Goal: Find specific page/section: Find specific page/section

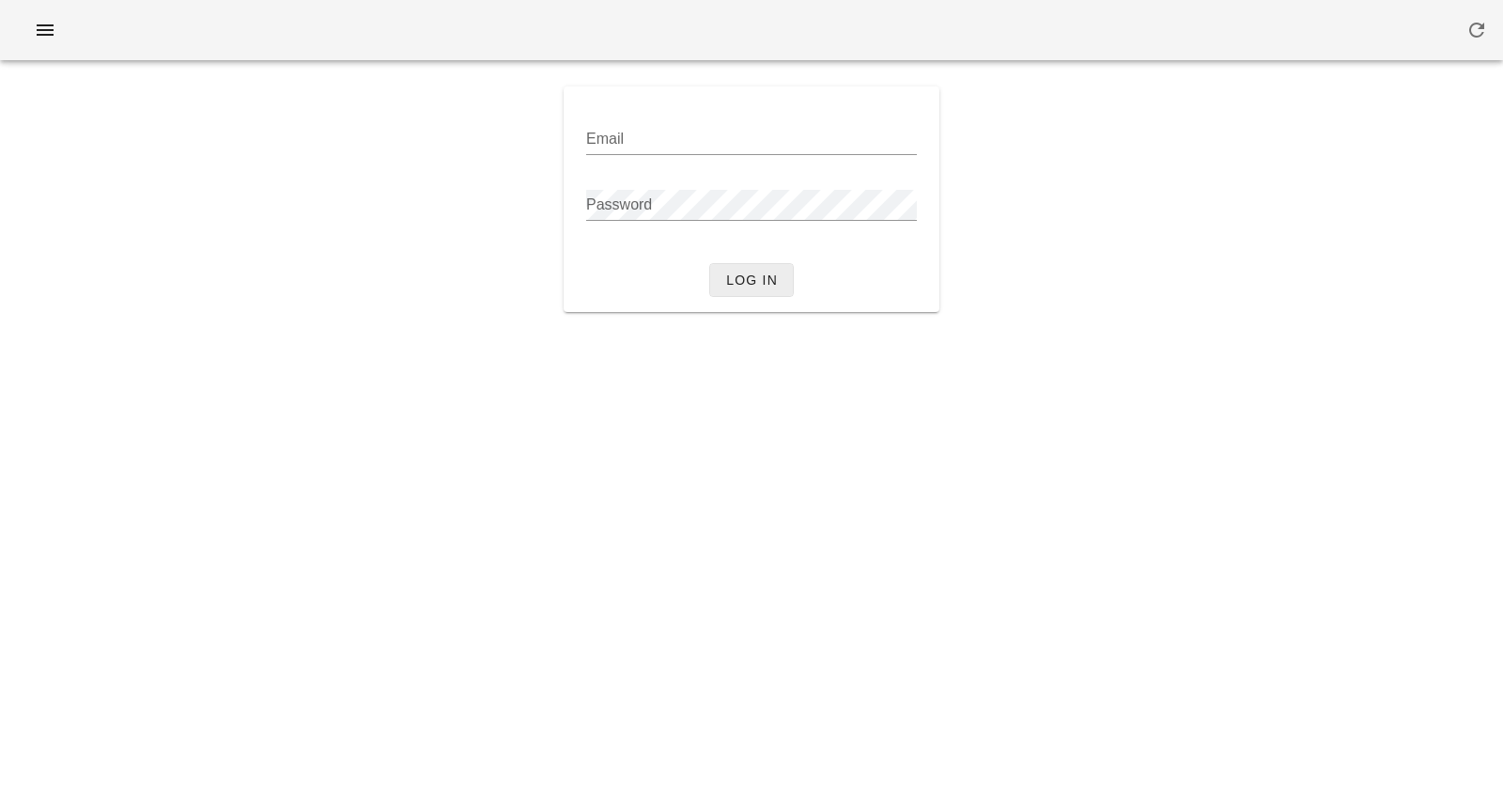
type input "[PERSON_NAME][EMAIL_ADDRESS][DOMAIN_NAME]"
click at [758, 281] on span "Log in" at bounding box center [752, 280] width 53 height 15
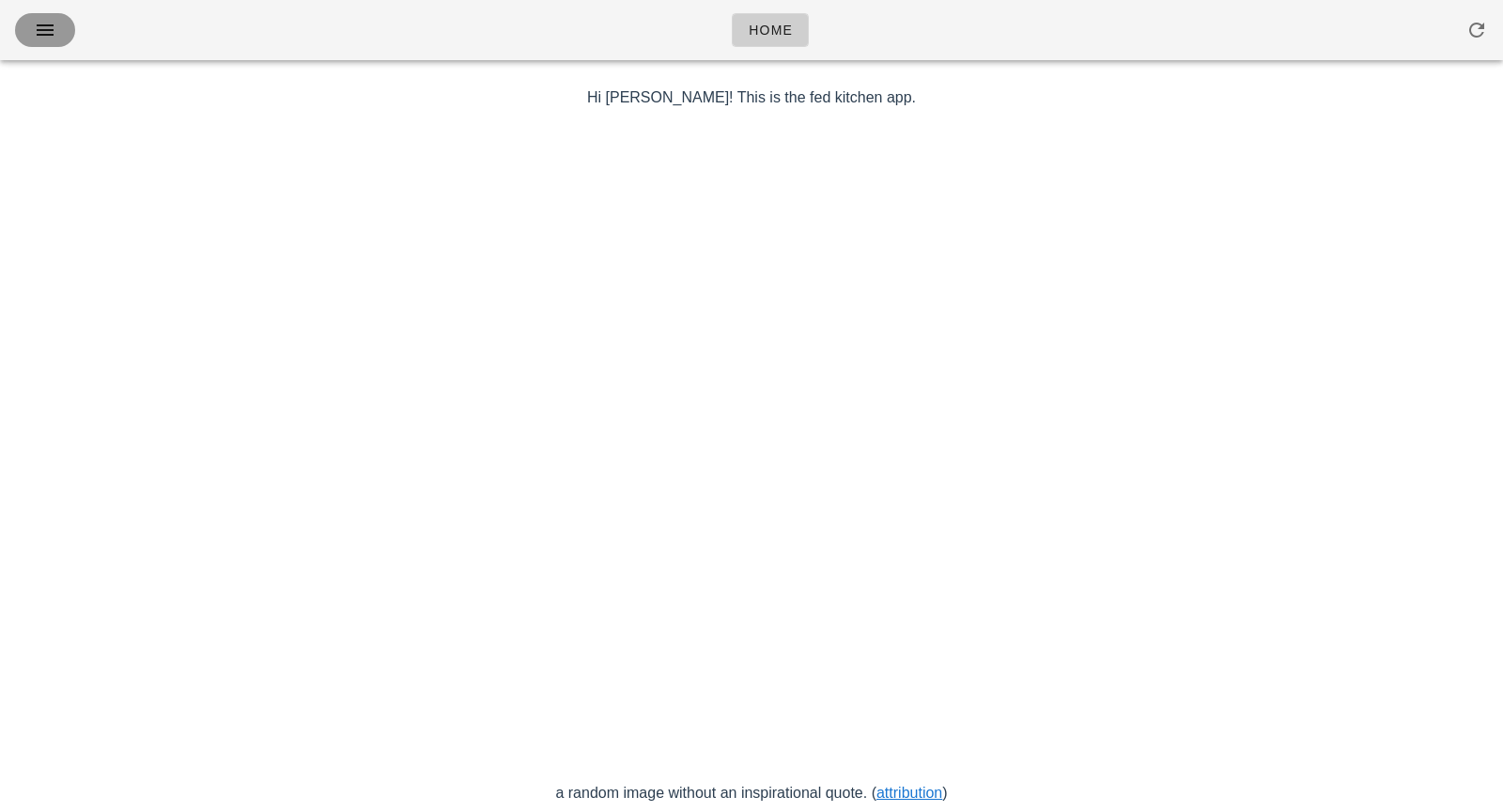
click at [47, 34] on icon "button" at bounding box center [45, 30] width 23 height 23
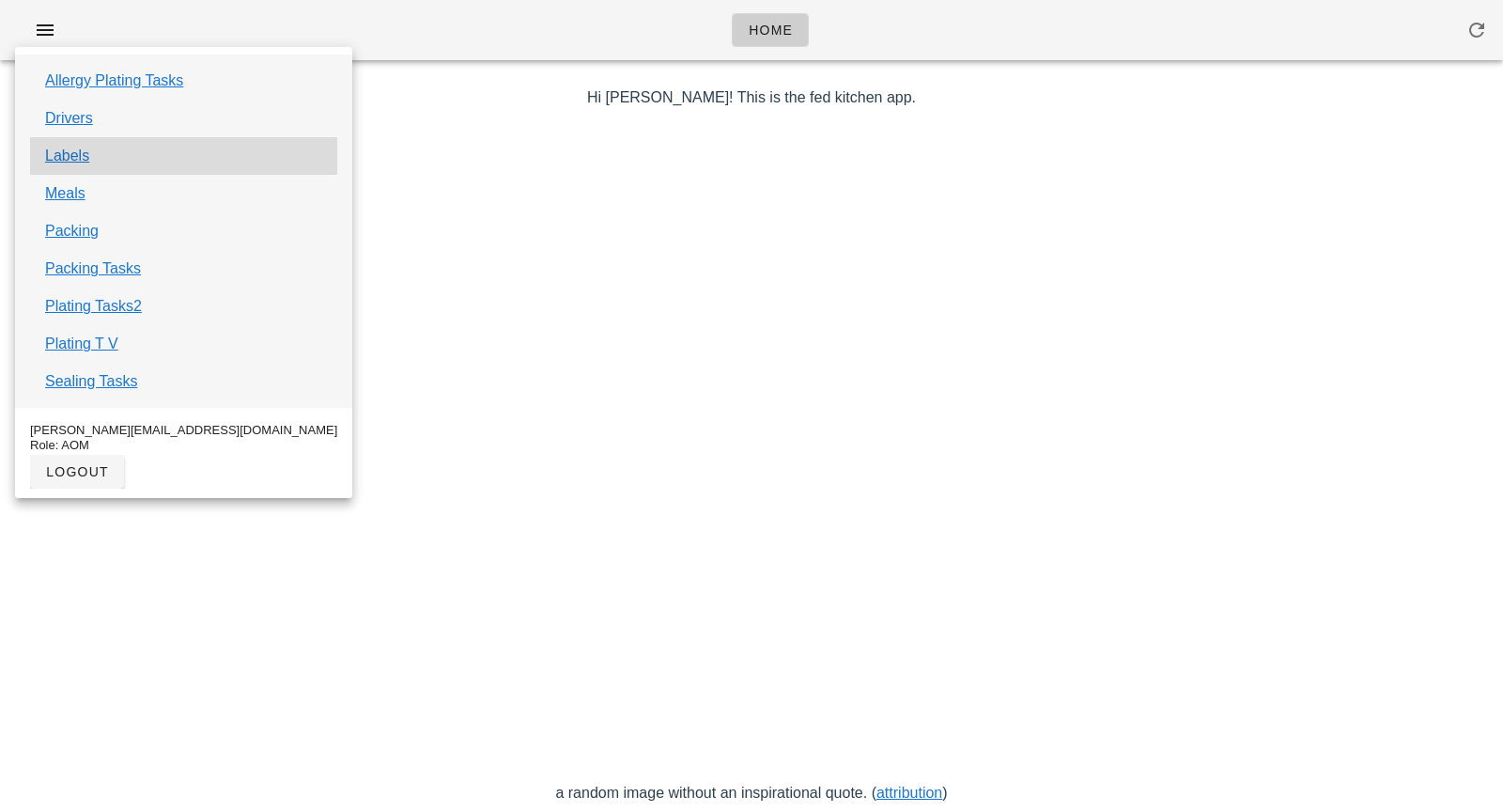
click at [96, 161] on div "Labels" at bounding box center [184, 156] width 308 height 38
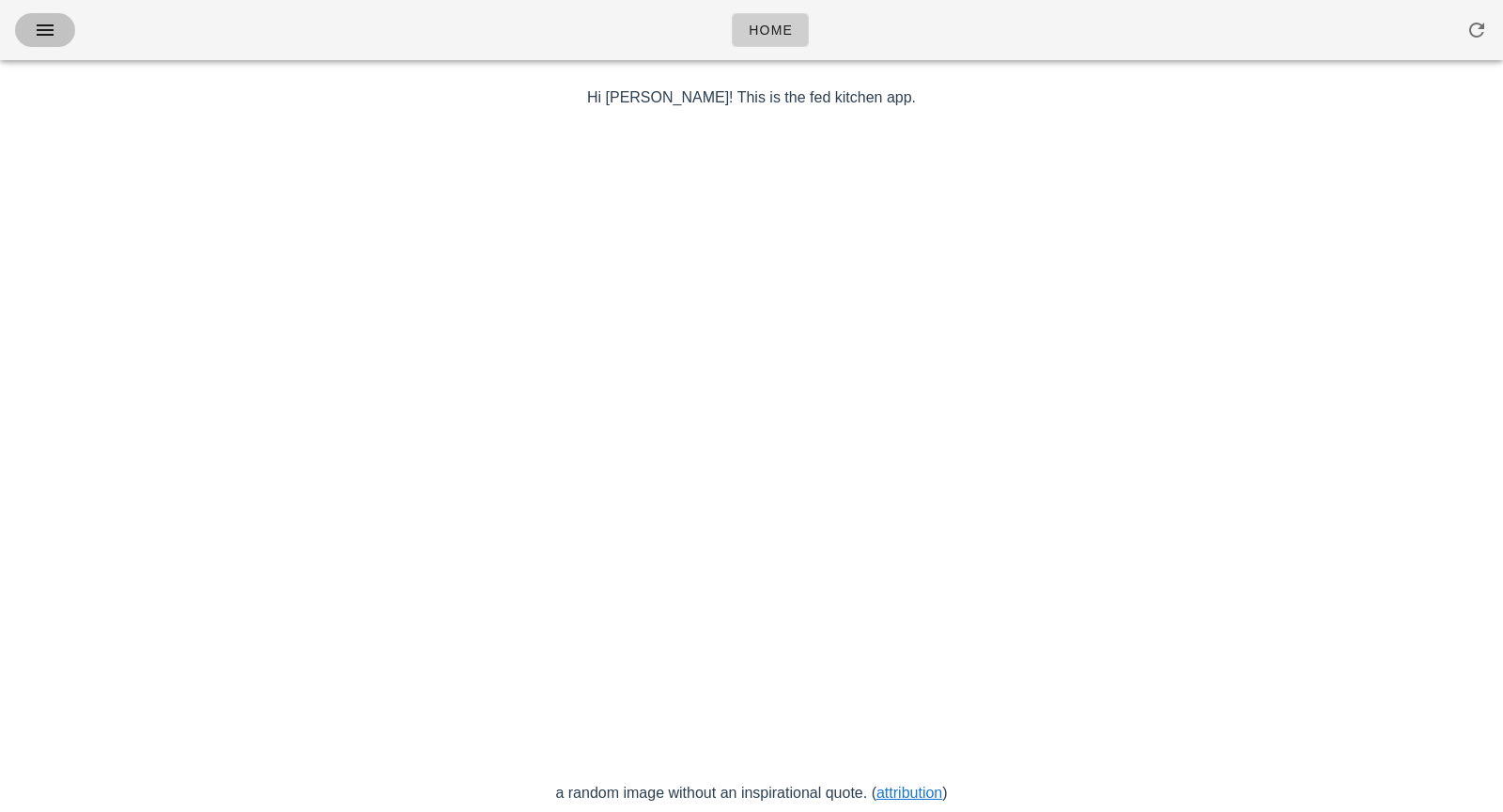
click at [33, 32] on span "button" at bounding box center [45, 30] width 30 height 23
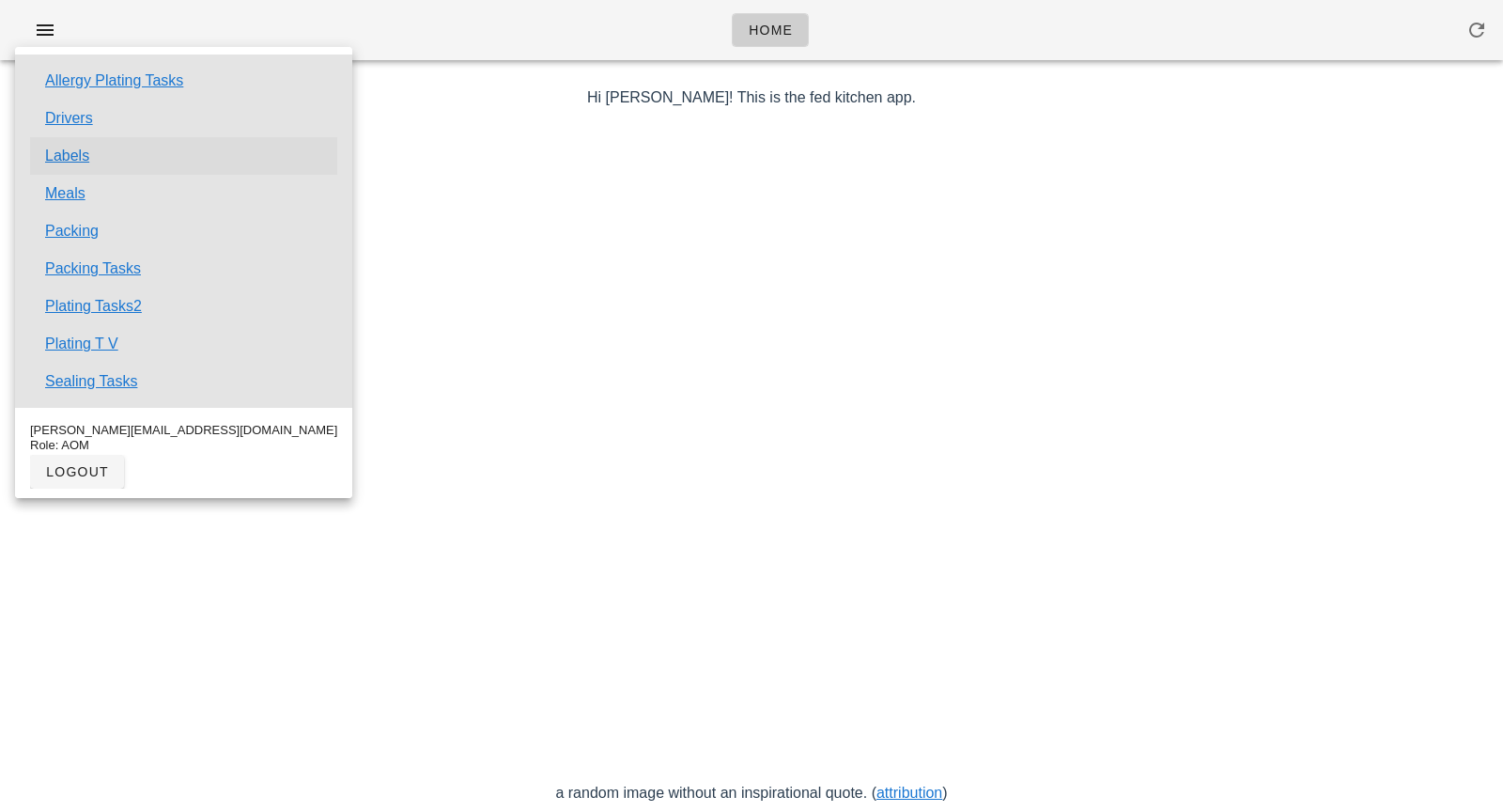
click at [55, 156] on link "Labels" at bounding box center [67, 156] width 44 height 23
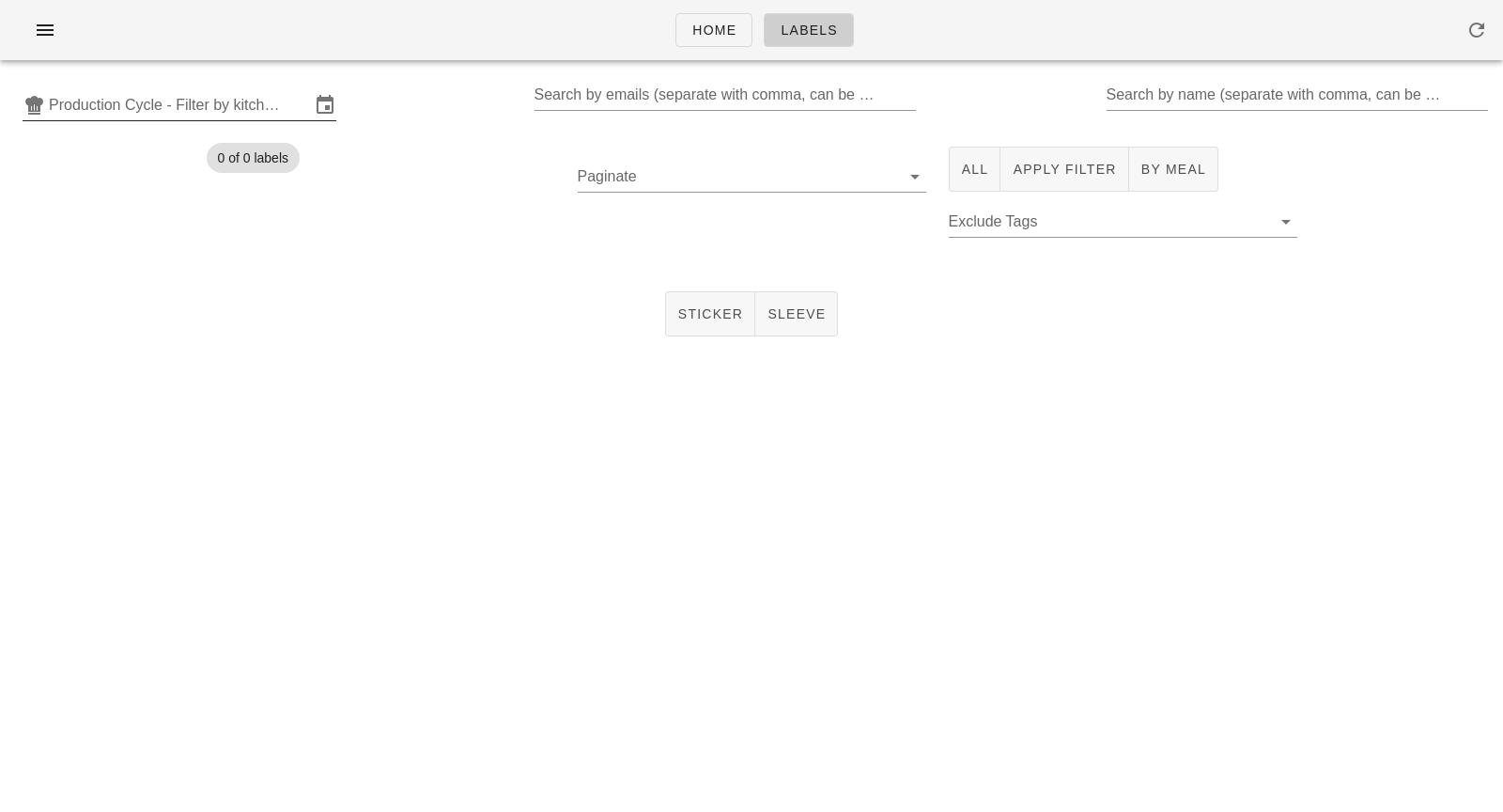
click at [256, 103] on input "Production Cycle - Filter by kitchen production schedules" at bounding box center [180, 105] width 261 height 30
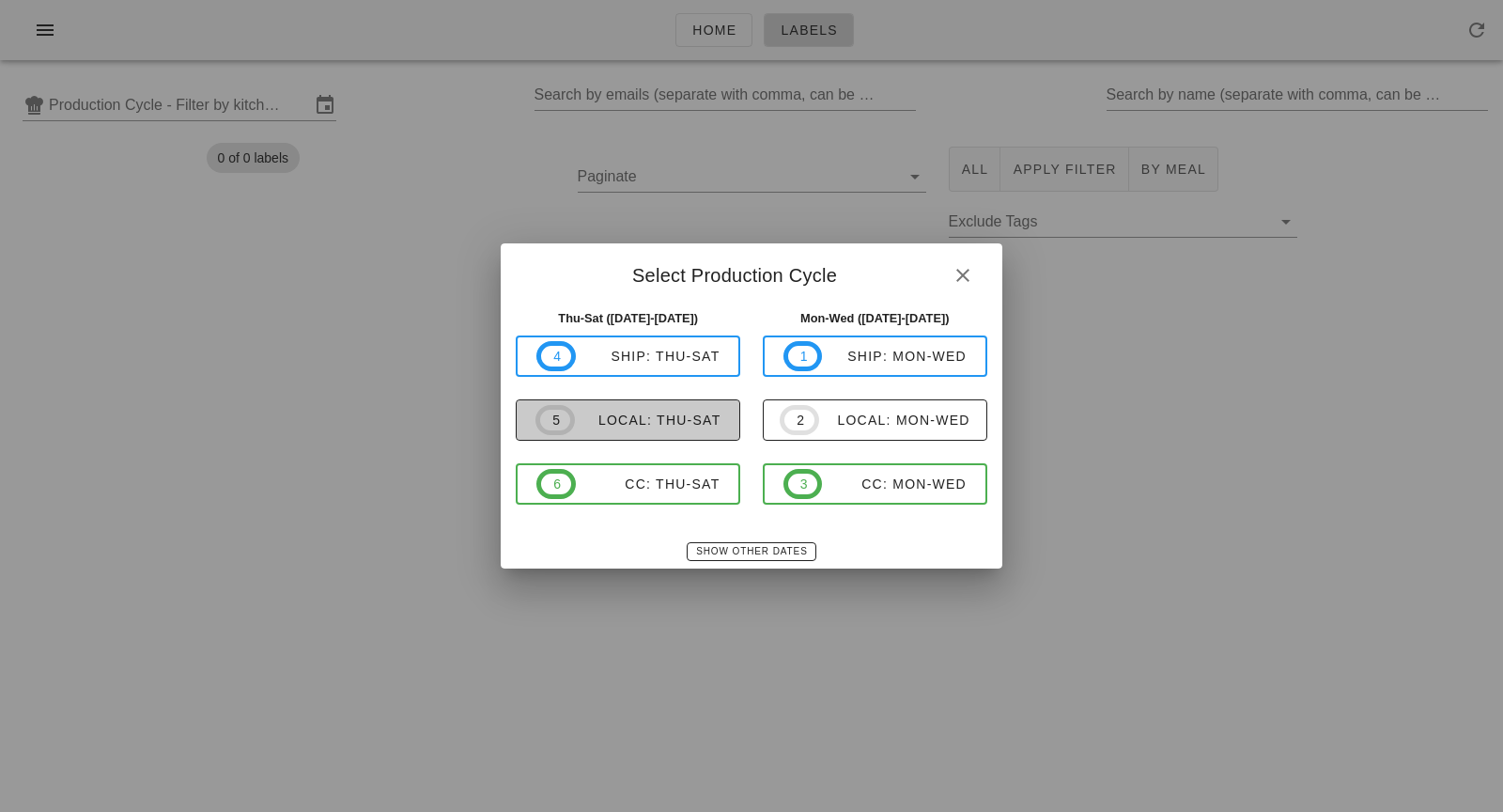
click at [617, 417] on div "local: Thu-Sat" at bounding box center [647, 420] width 147 height 15
type input "local: Thu-Sat ([DATE]-[DATE])"
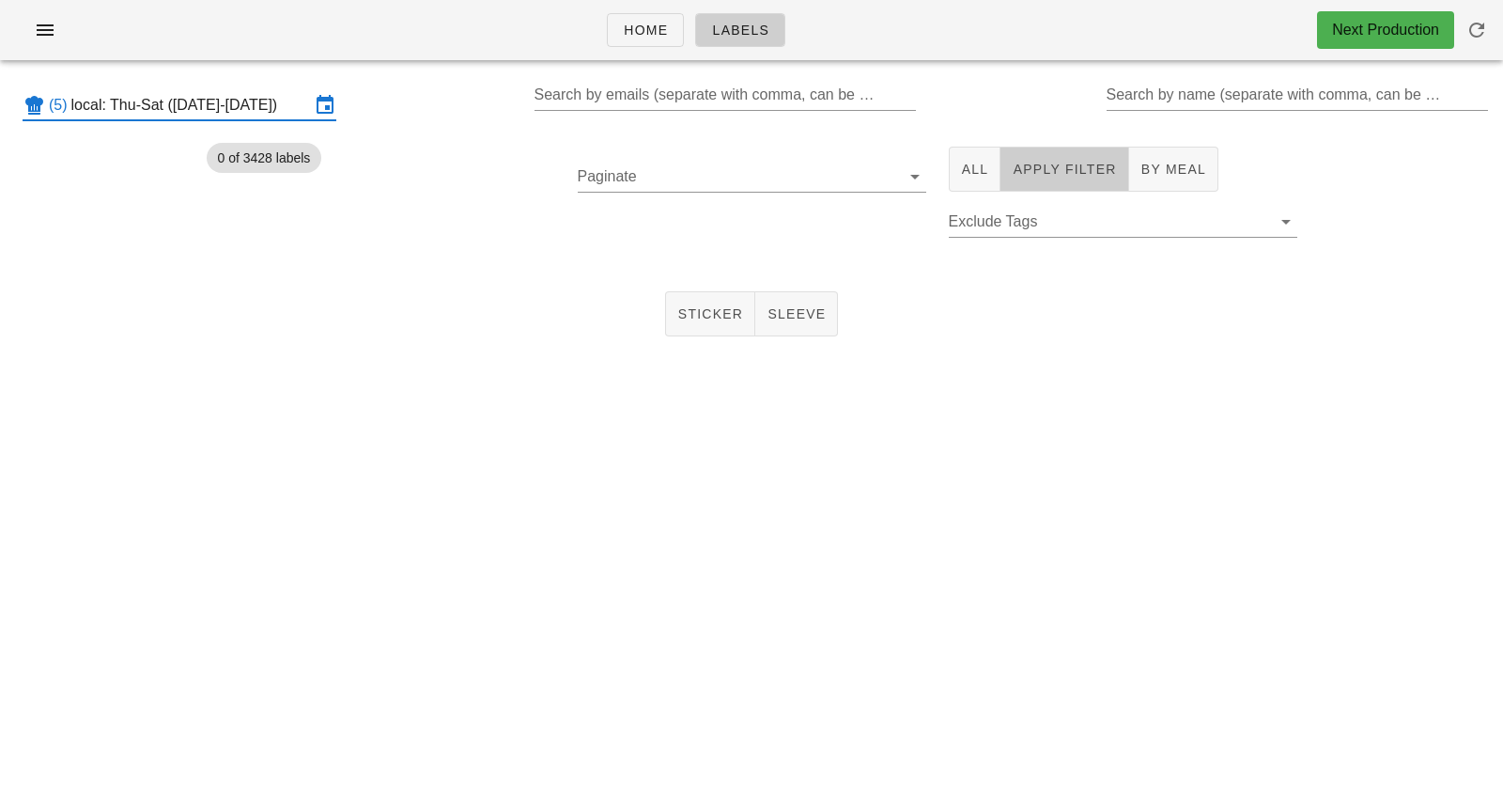
click at [1034, 173] on span "Apply Filter" at bounding box center [1064, 169] width 104 height 15
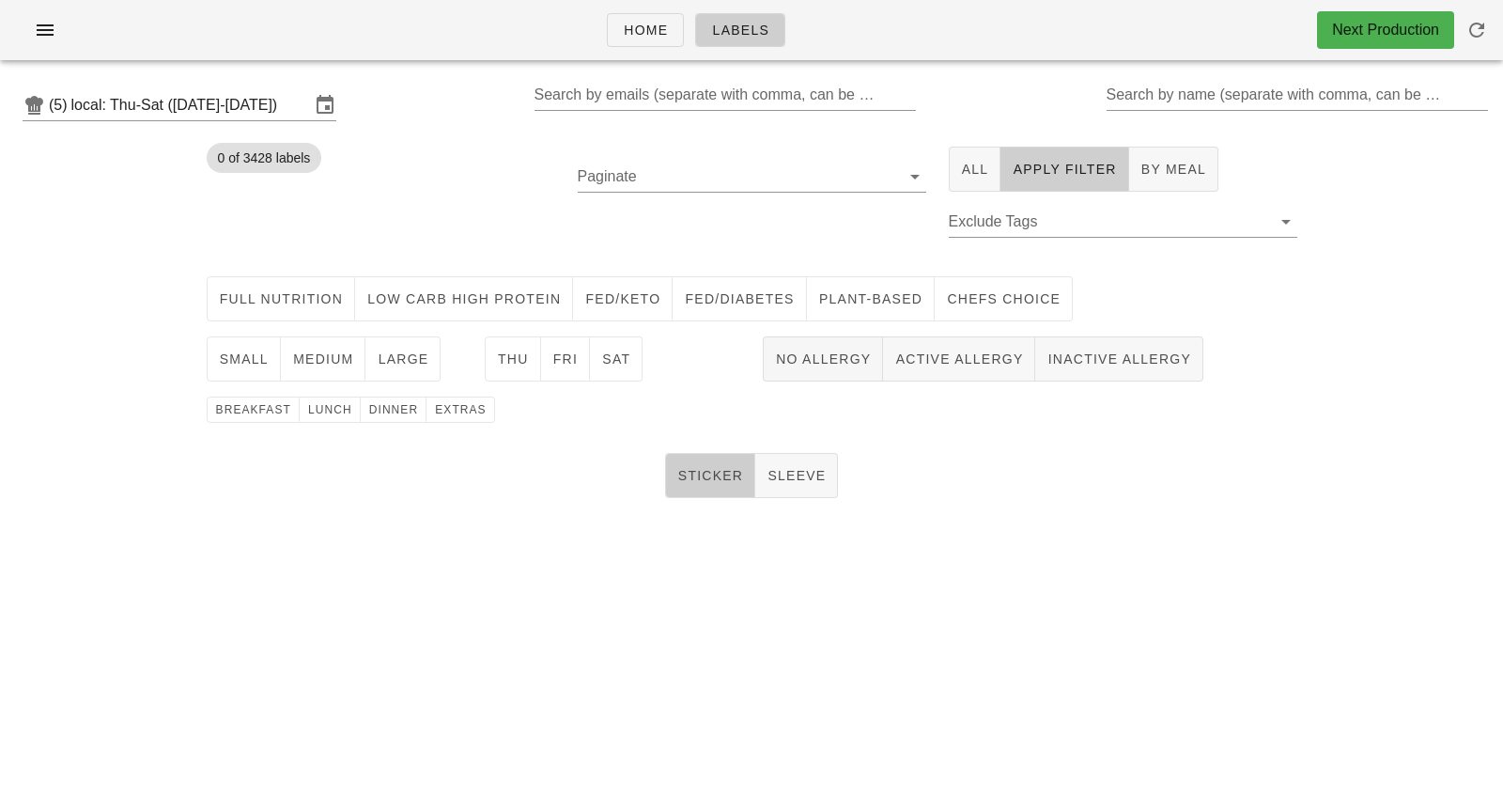
click at [715, 475] on span "Sticker" at bounding box center [711, 475] width 66 height 15
click at [953, 359] on span "Active Allergy" at bounding box center [959, 359] width 129 height 15
click at [888, 293] on span "Plant-Based" at bounding box center [871, 299] width 104 height 15
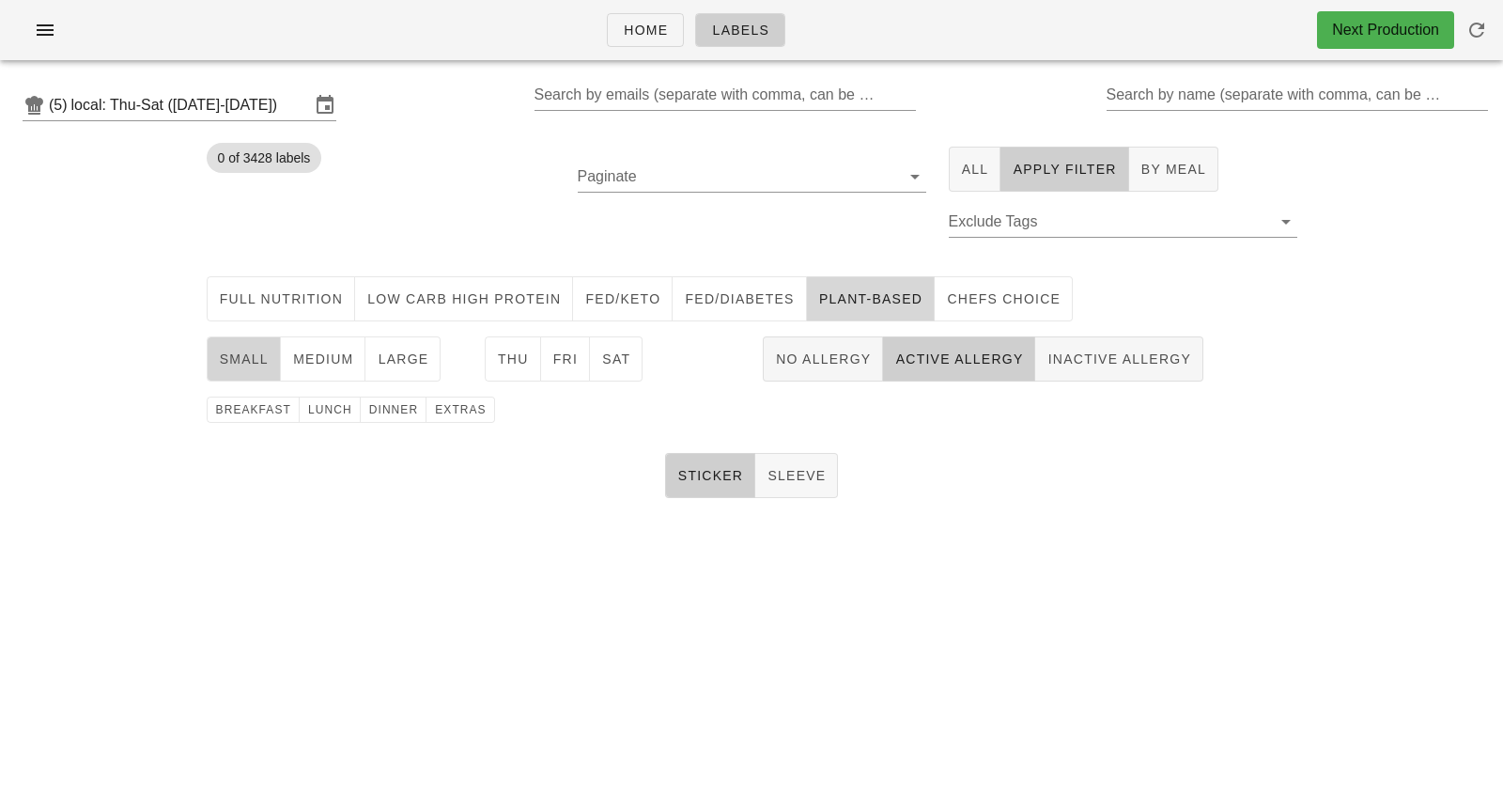
click at [249, 360] on span "small" at bounding box center [243, 359] width 50 height 15
click at [602, 363] on span "Sat" at bounding box center [615, 359] width 29 height 15
click at [324, 419] on button "lunch" at bounding box center [330, 410] width 62 height 26
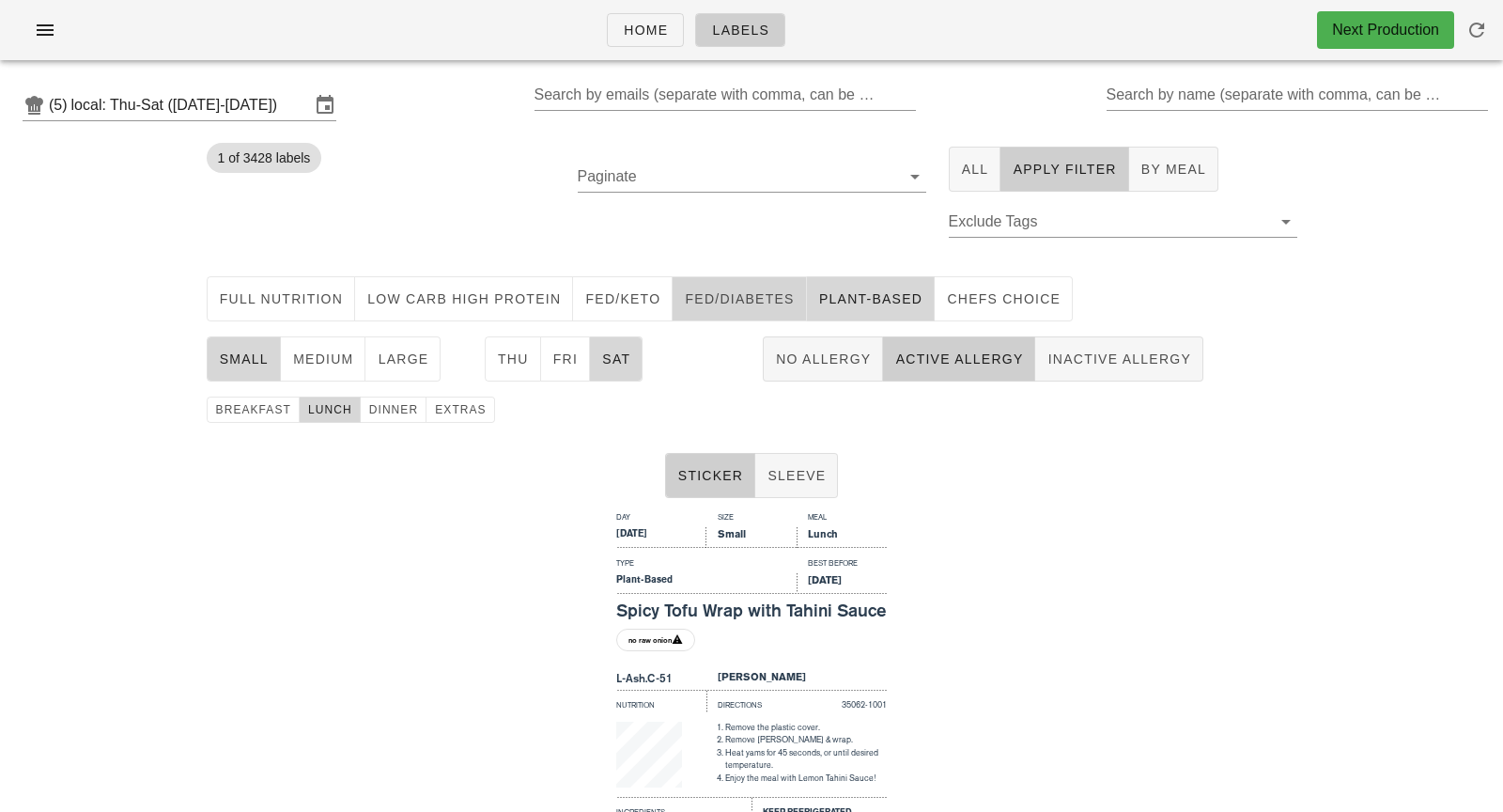
click at [707, 294] on span "Fed/diabetes" at bounding box center [739, 299] width 110 height 15
click at [852, 293] on span "Plant-Based" at bounding box center [871, 299] width 104 height 15
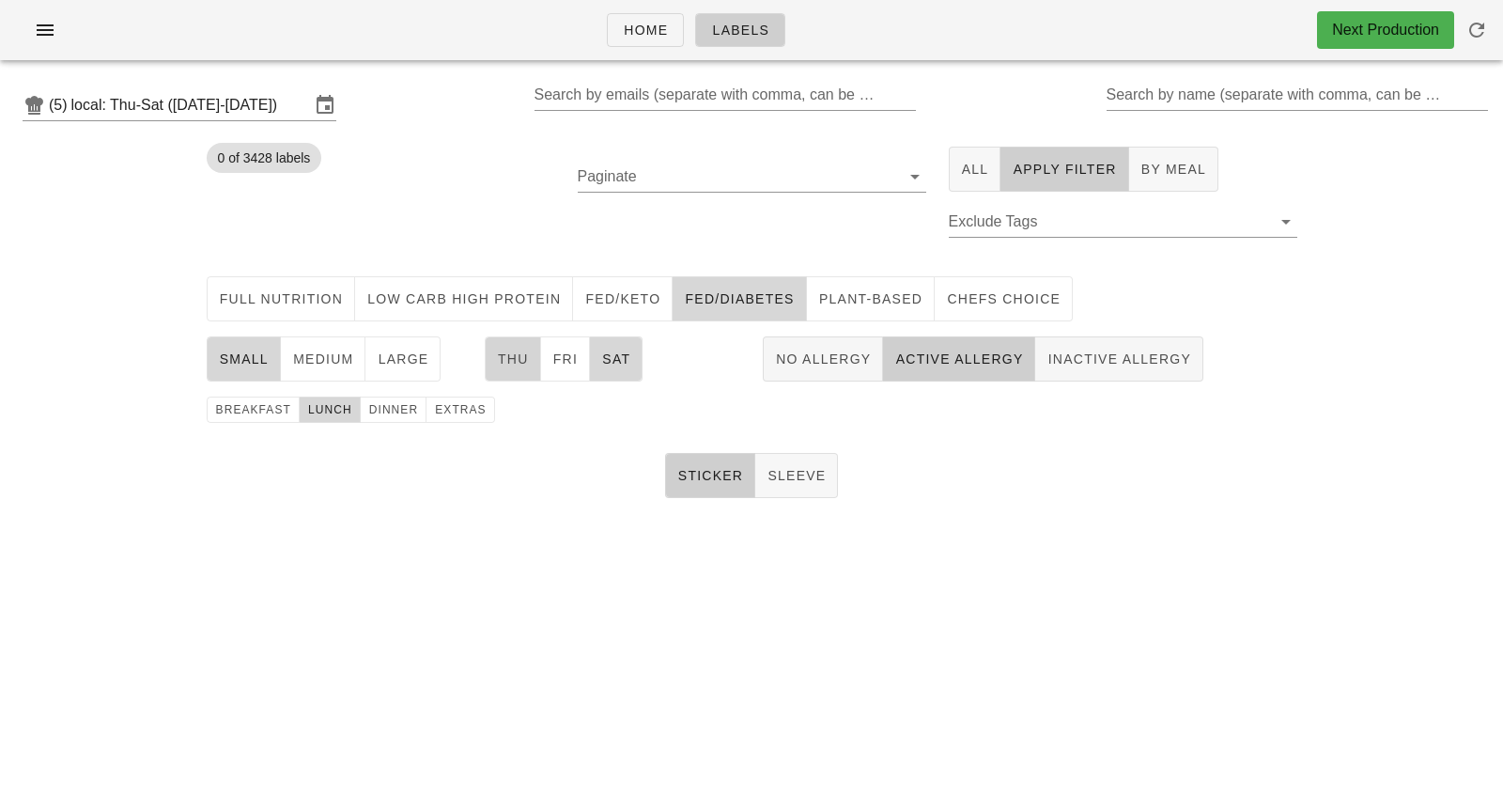
click at [517, 364] on span "Thu" at bounding box center [513, 359] width 32 height 15
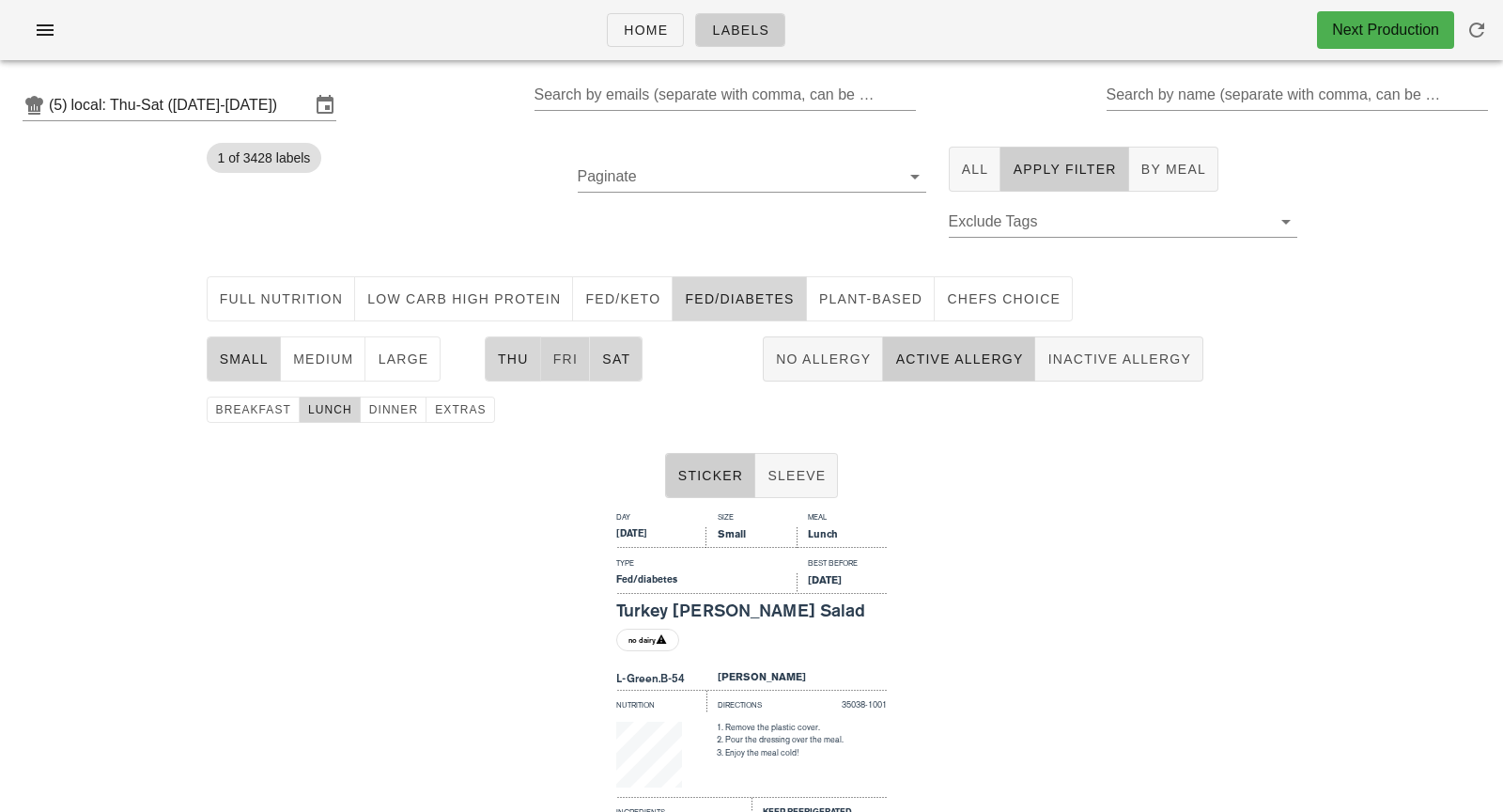
click at [561, 366] on span "Fri" at bounding box center [566, 359] width 27 height 15
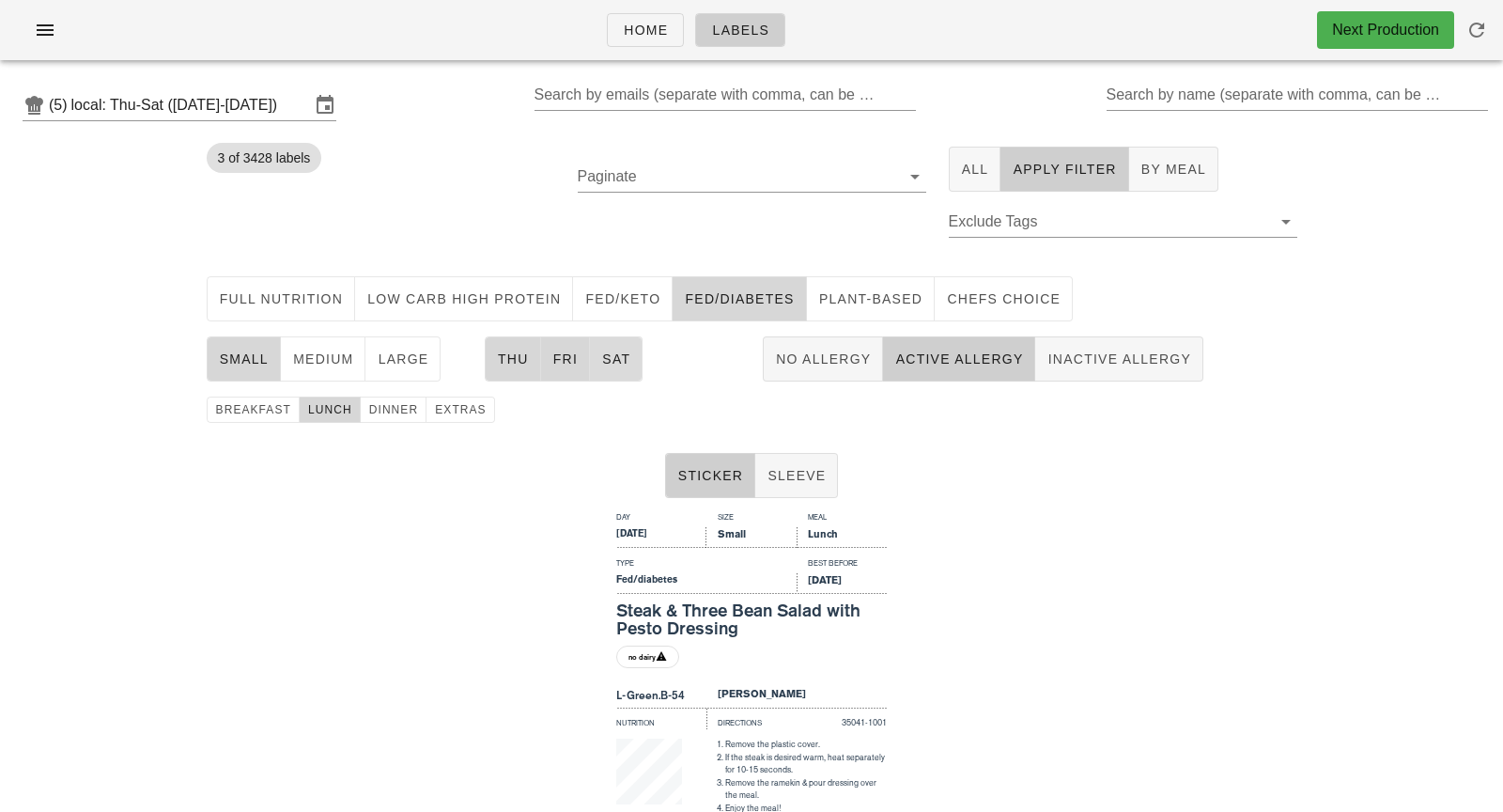
click at [618, 363] on span "Sat" at bounding box center [615, 359] width 29 height 15
click at [518, 363] on span "Thu" at bounding box center [513, 359] width 32 height 15
click at [519, 377] on button "Thu" at bounding box center [513, 359] width 57 height 45
click at [567, 371] on button "Fri" at bounding box center [566, 359] width 50 height 45
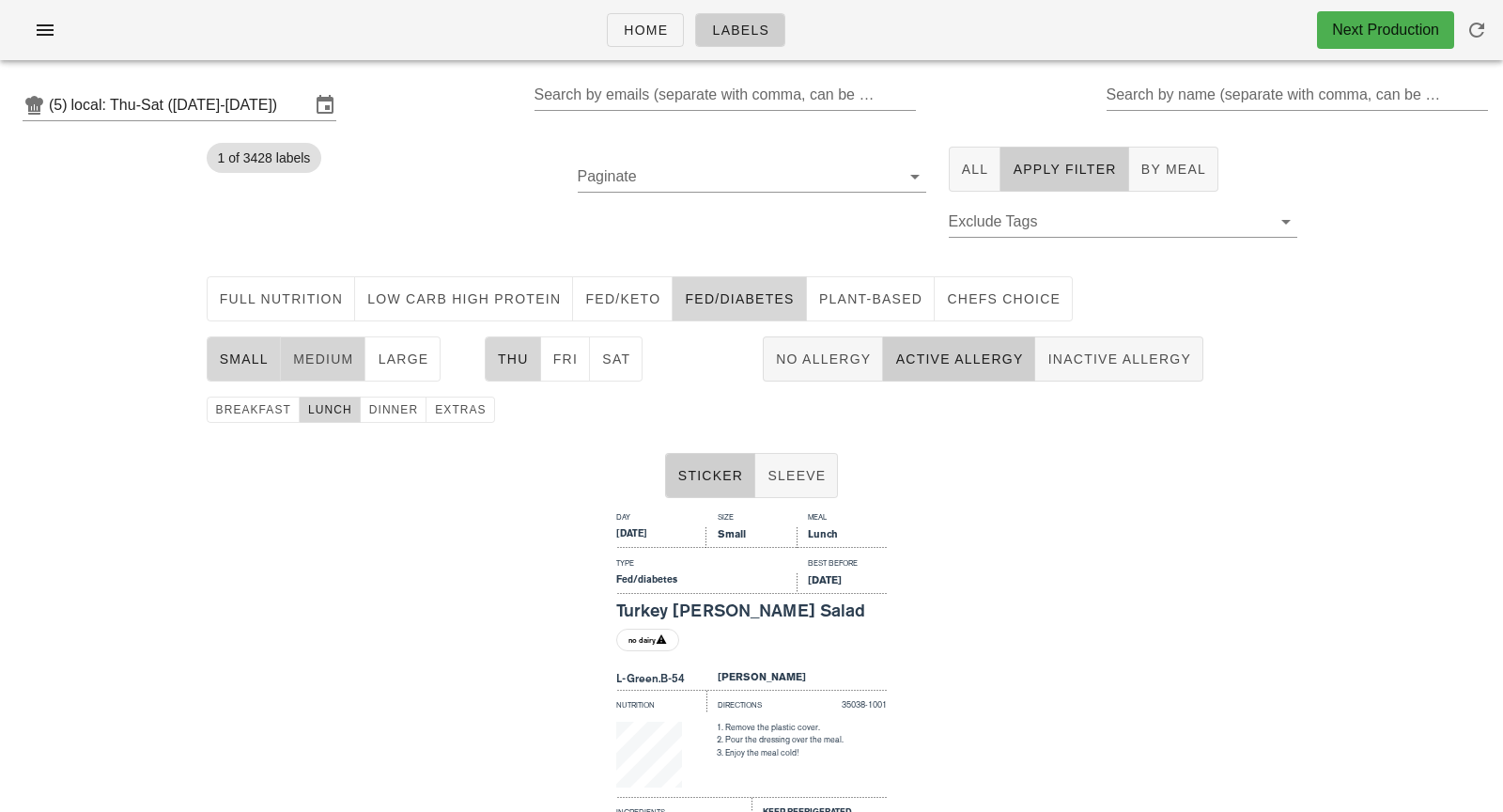
click at [292, 359] on span "medium" at bounding box center [324, 359] width 62 height 15
click at [247, 352] on span "small" at bounding box center [243, 359] width 50 height 15
click at [732, 285] on button "Fed/diabetes" at bounding box center [739, 299] width 133 height 45
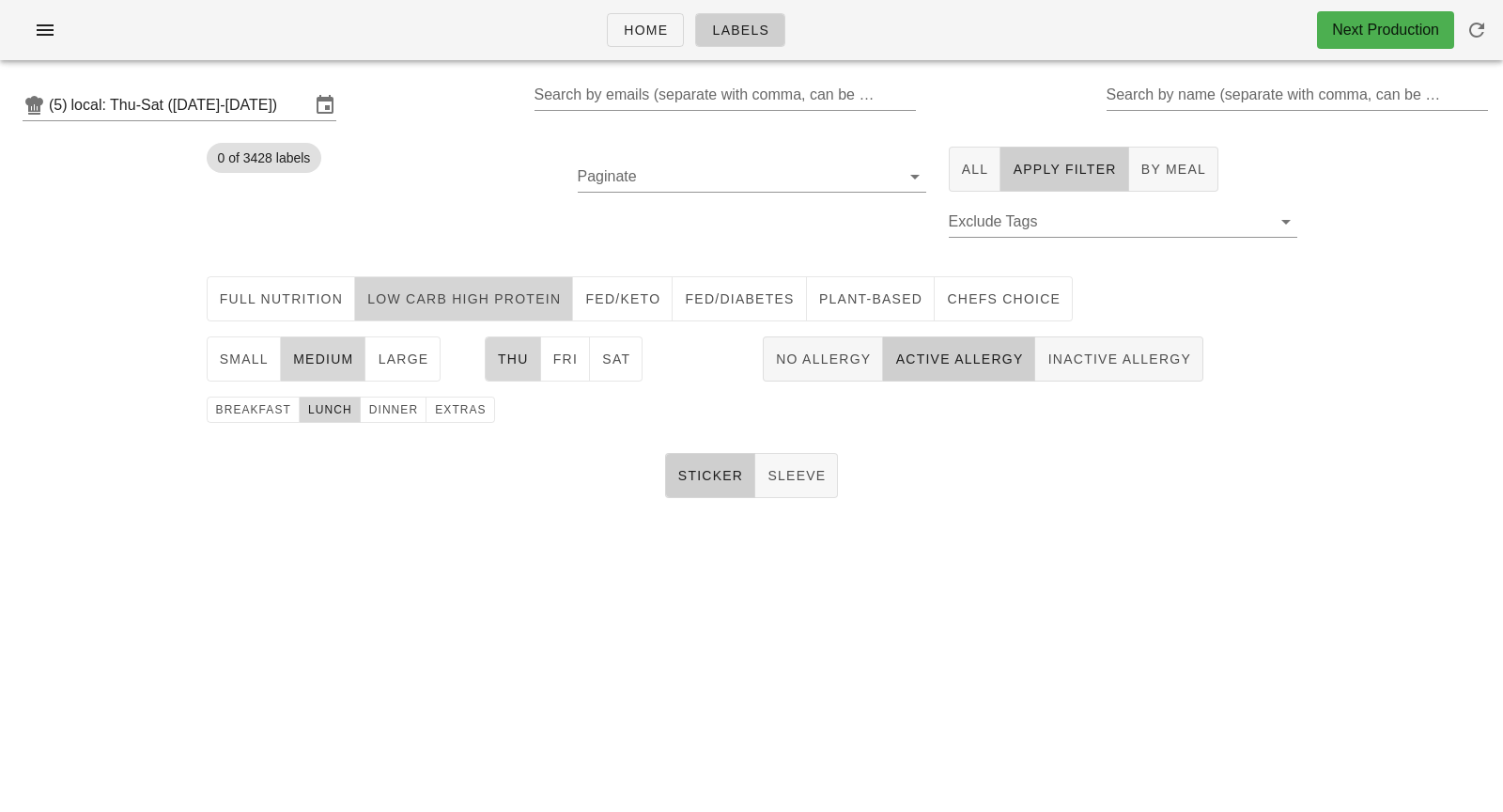
click at [502, 296] on span "Low Carb High Protein" at bounding box center [463, 299] width 194 height 15
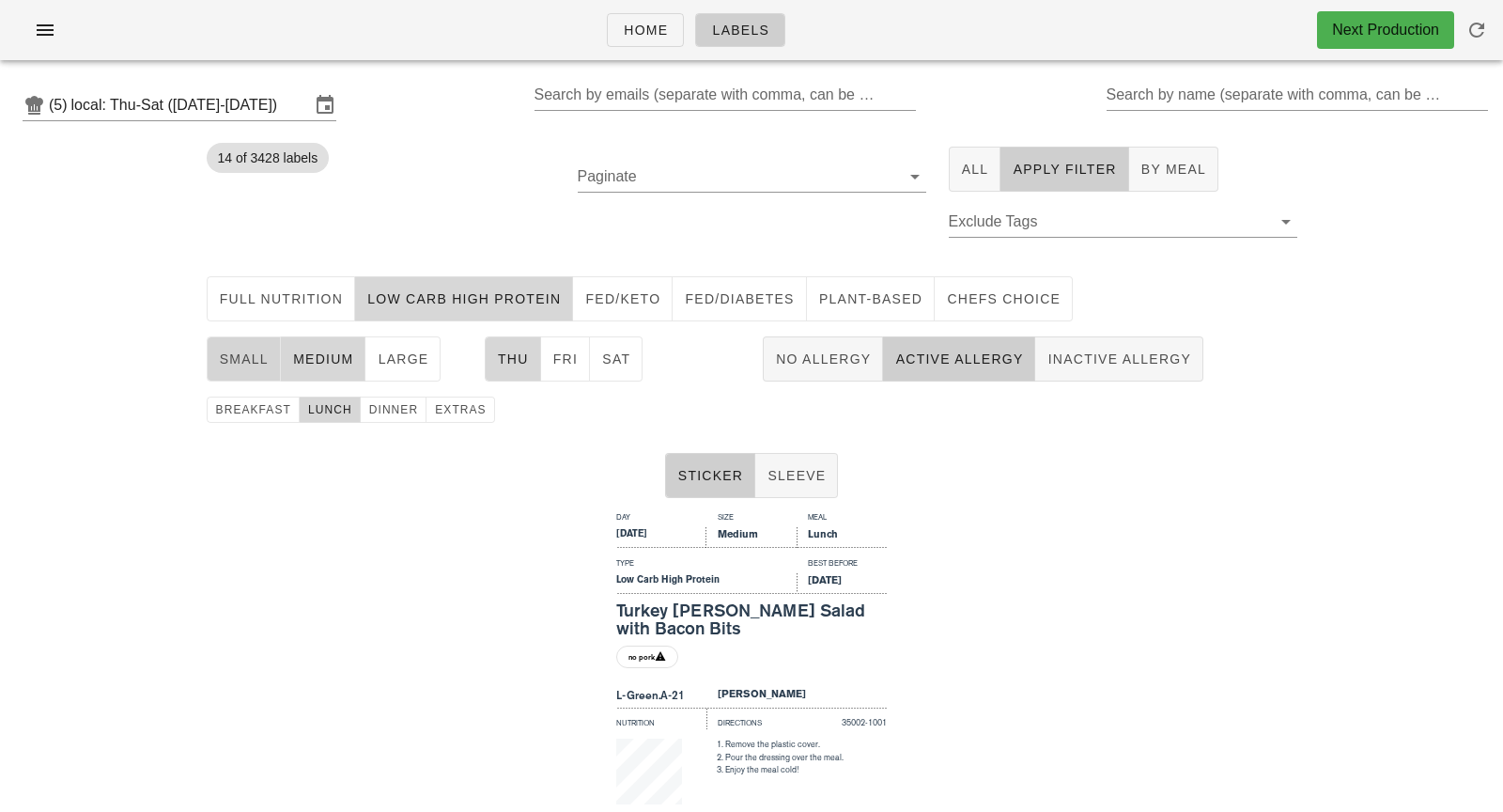
click at [257, 362] on span "small" at bounding box center [243, 359] width 50 height 15
click at [319, 362] on span "medium" at bounding box center [324, 359] width 62 height 15
click at [374, 407] on span "dinner" at bounding box center [394, 410] width 51 height 13
click at [338, 407] on span "lunch" at bounding box center [330, 410] width 45 height 13
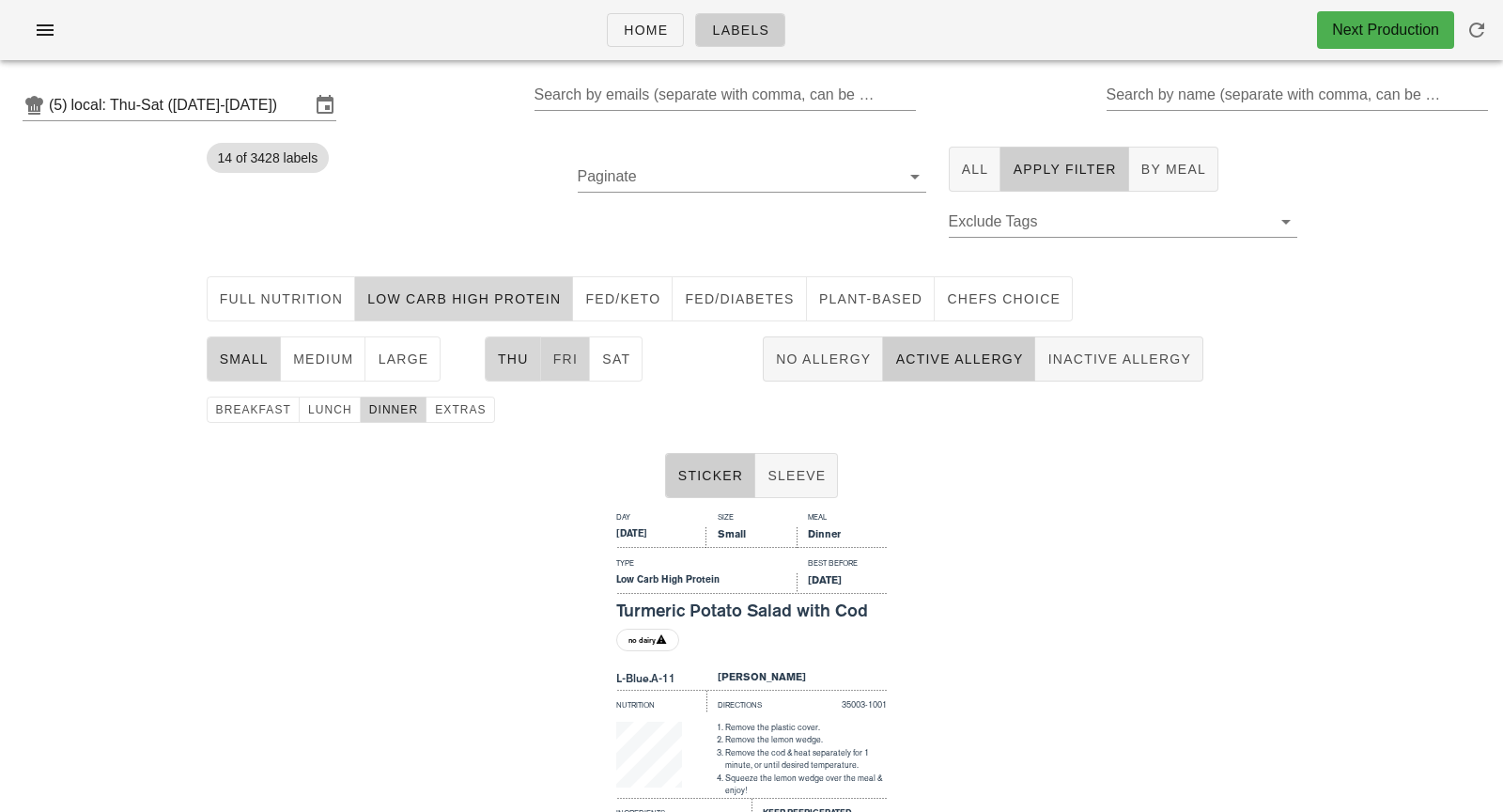
click at [561, 361] on span "Fri" at bounding box center [566, 359] width 27 height 15
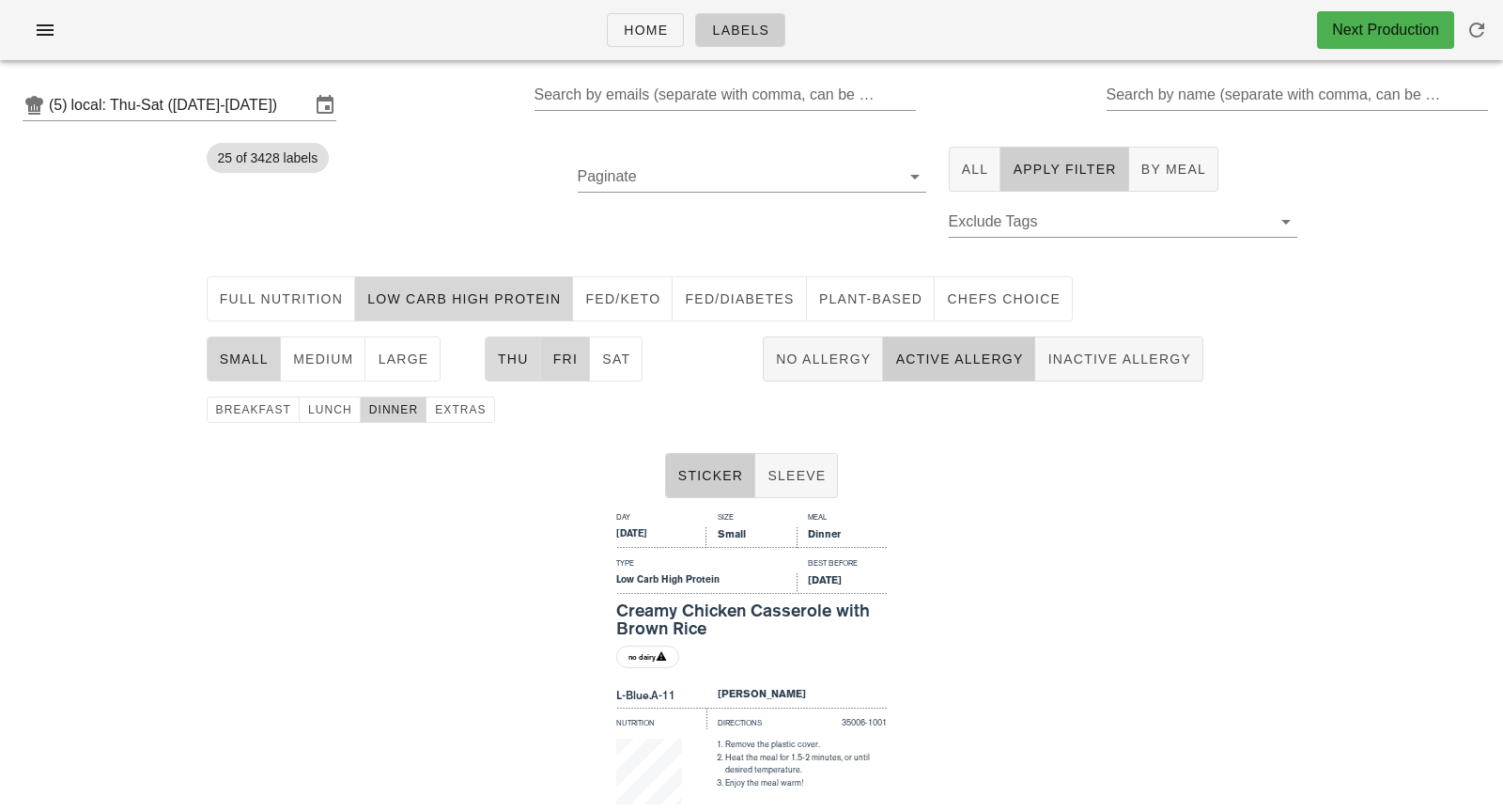
click at [508, 357] on span "Thu" at bounding box center [513, 359] width 32 height 15
click at [317, 340] on button "medium" at bounding box center [324, 359] width 85 height 45
click at [248, 352] on span "small" at bounding box center [243, 359] width 50 height 15
click at [332, 369] on button "medium" at bounding box center [324, 359] width 85 height 45
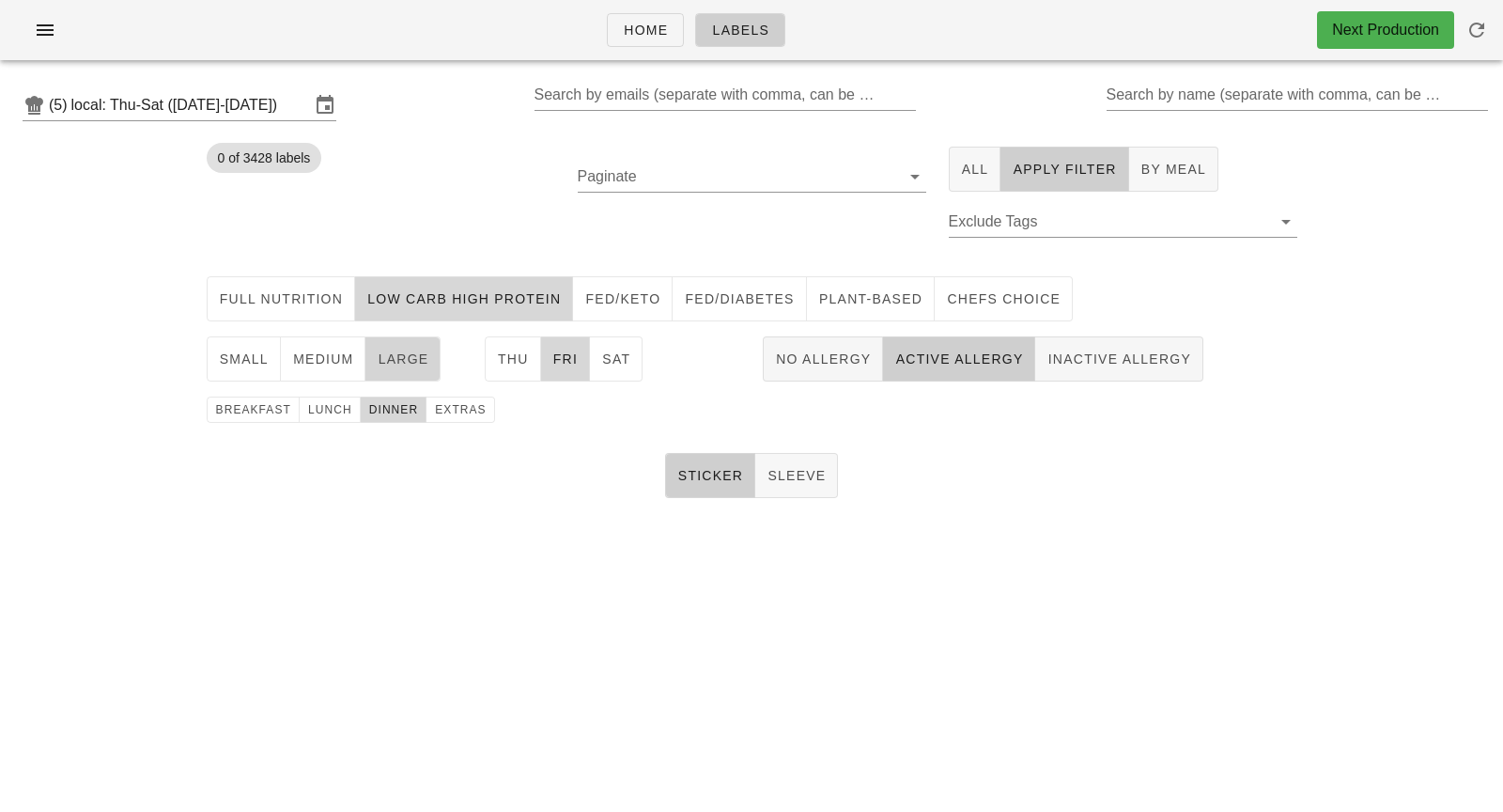
click at [411, 362] on span "large" at bounding box center [402, 359] width 52 height 15
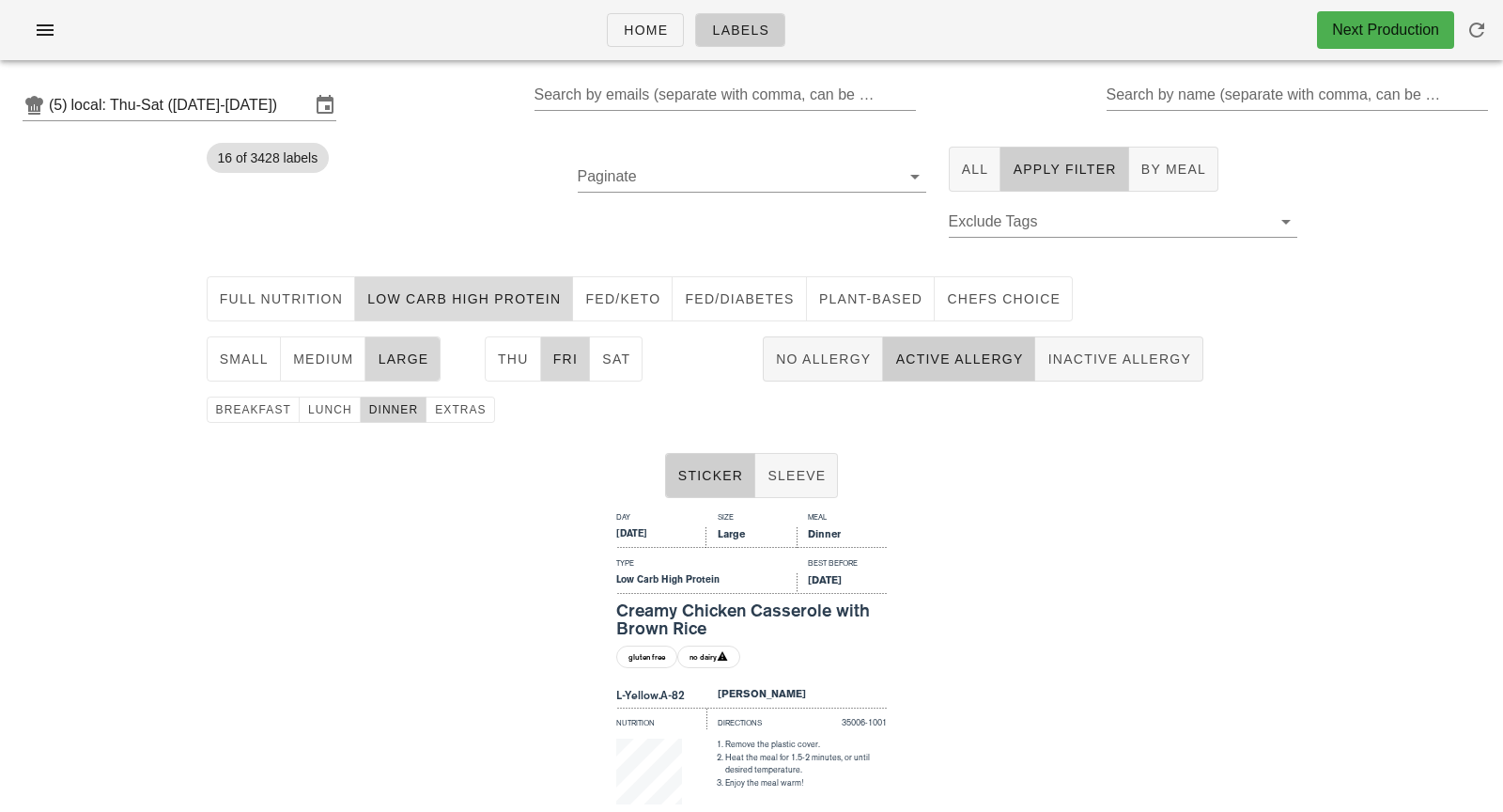
click at [515, 287] on button "Low Carb High Protein" at bounding box center [464, 299] width 218 height 45
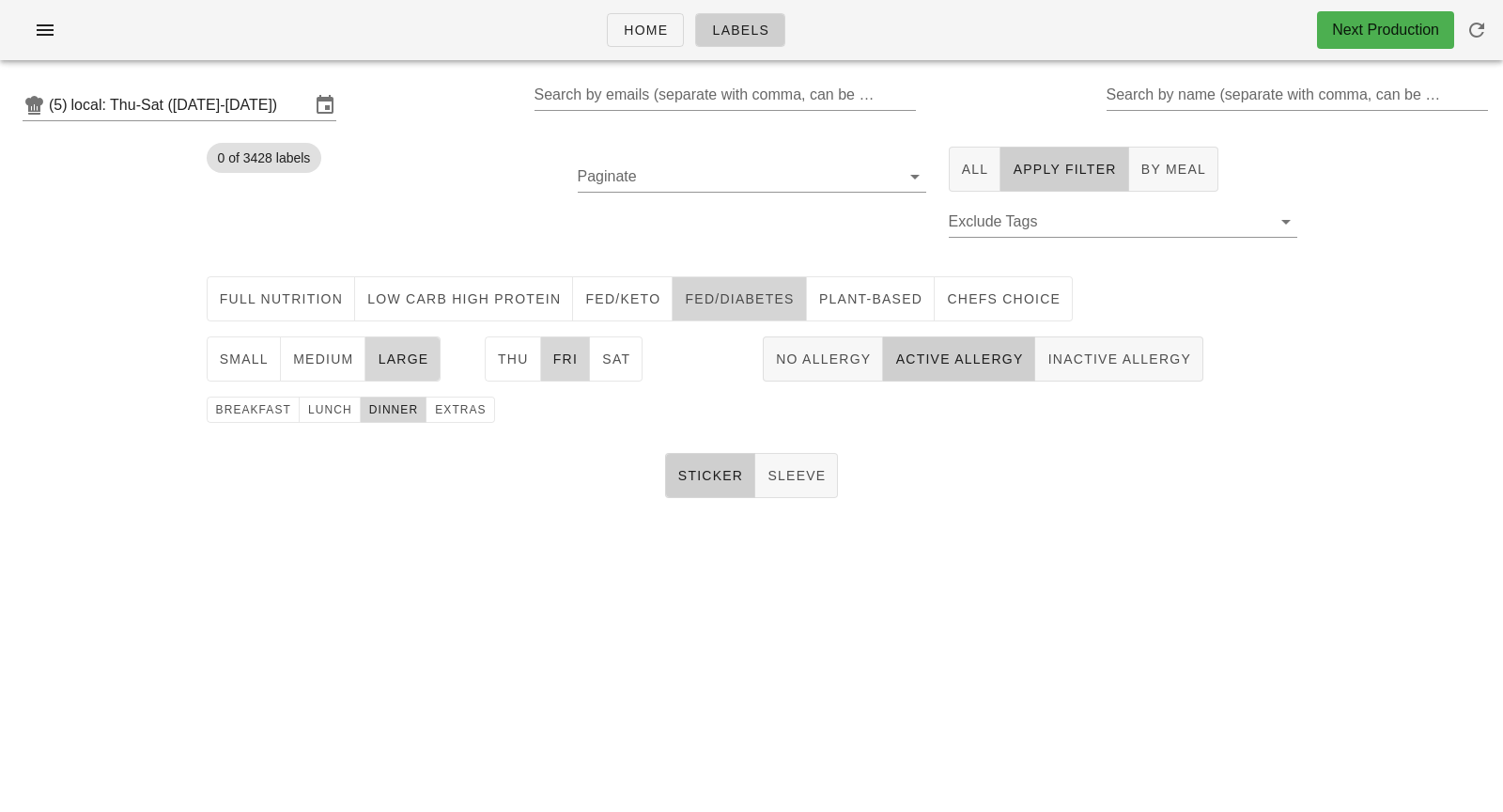
click at [730, 307] on span "Fed/diabetes" at bounding box center [739, 299] width 110 height 15
click at [561, 358] on span "Fri" at bounding box center [566, 359] width 27 height 15
click at [522, 355] on span "Thu" at bounding box center [513, 359] width 32 height 15
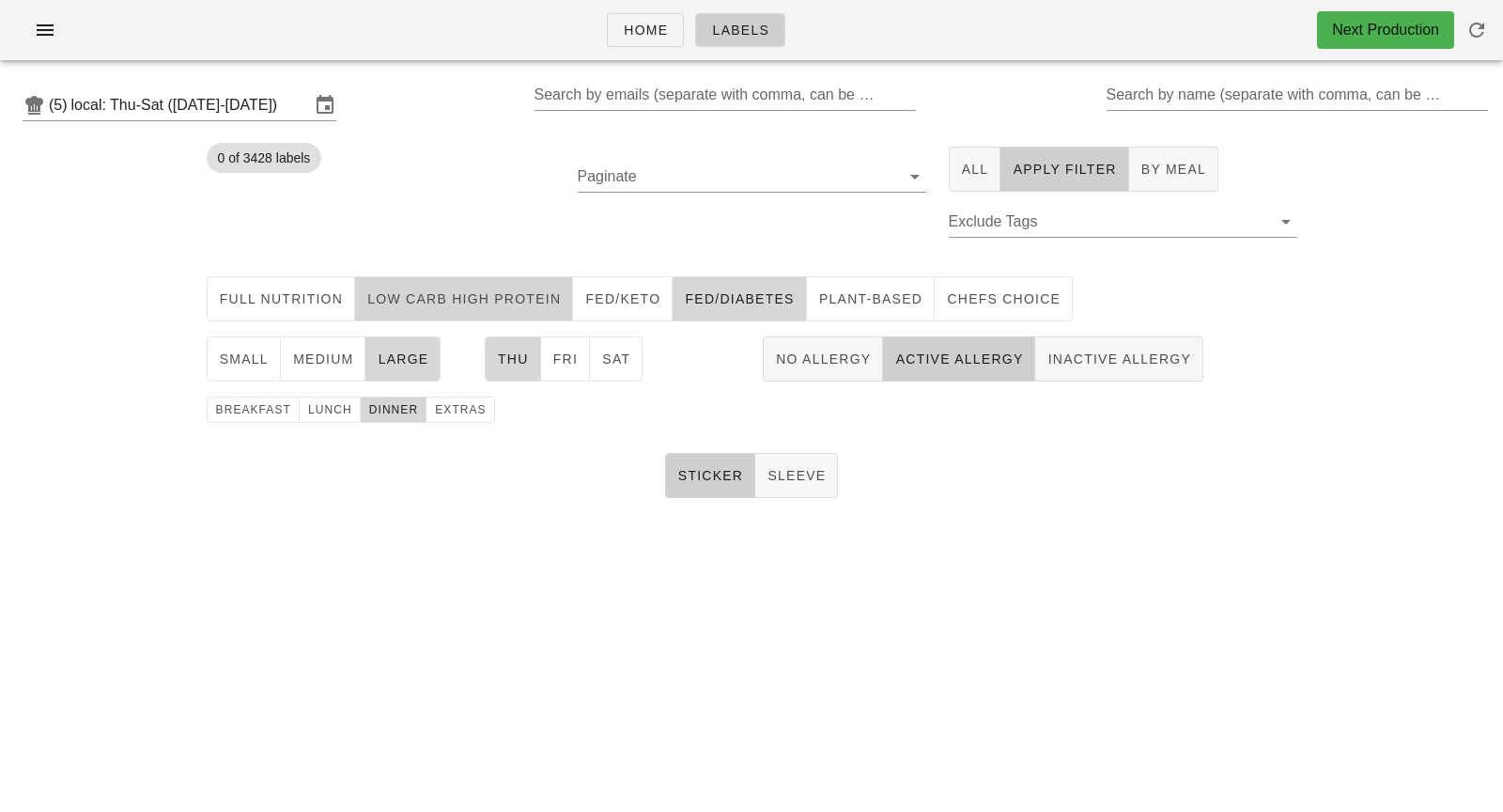
click at [505, 291] on span "Low Carb High Protein" at bounding box center [463, 299] width 194 height 15
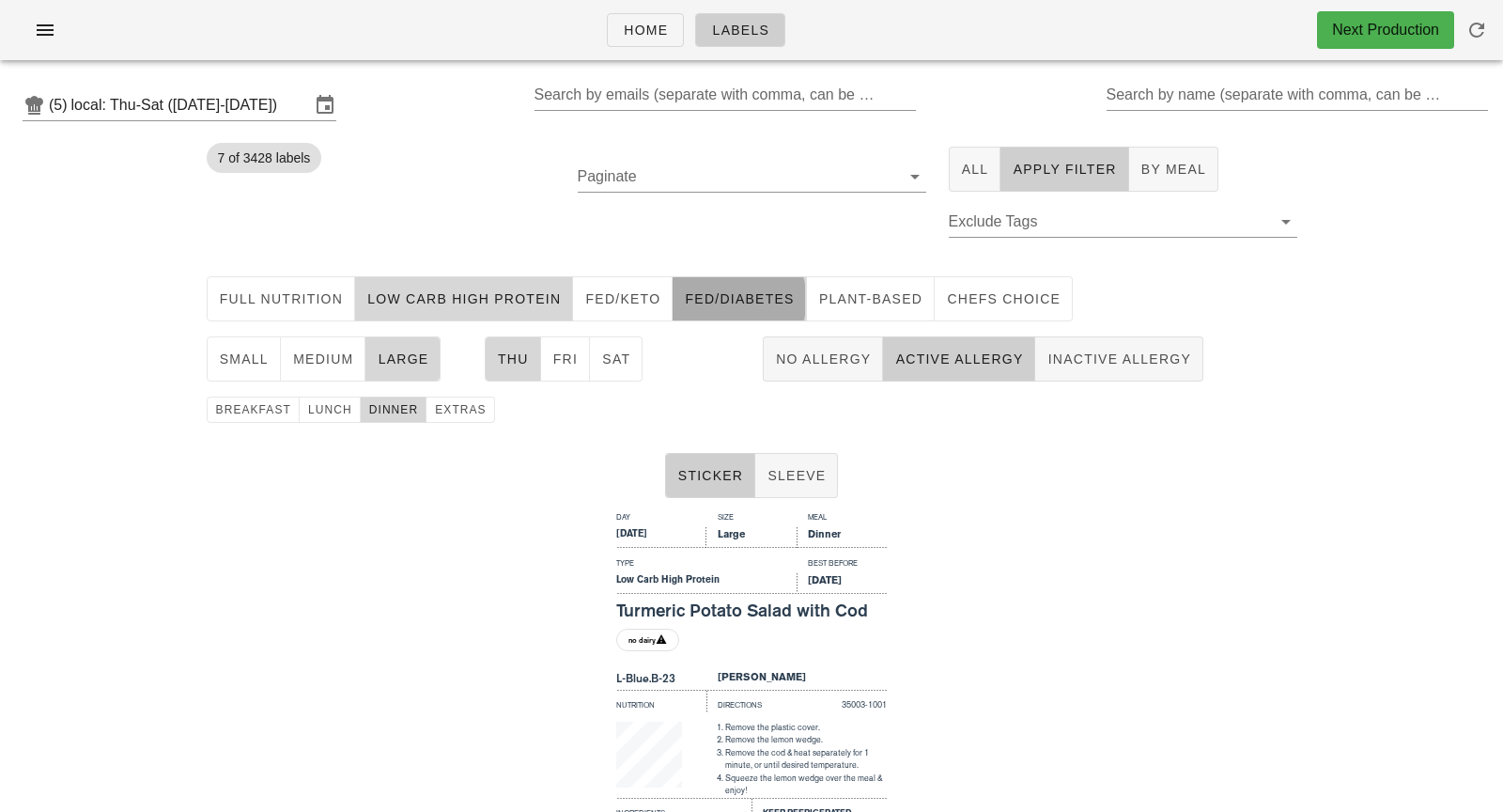
click at [709, 304] on span "Fed/diabetes" at bounding box center [739, 299] width 110 height 15
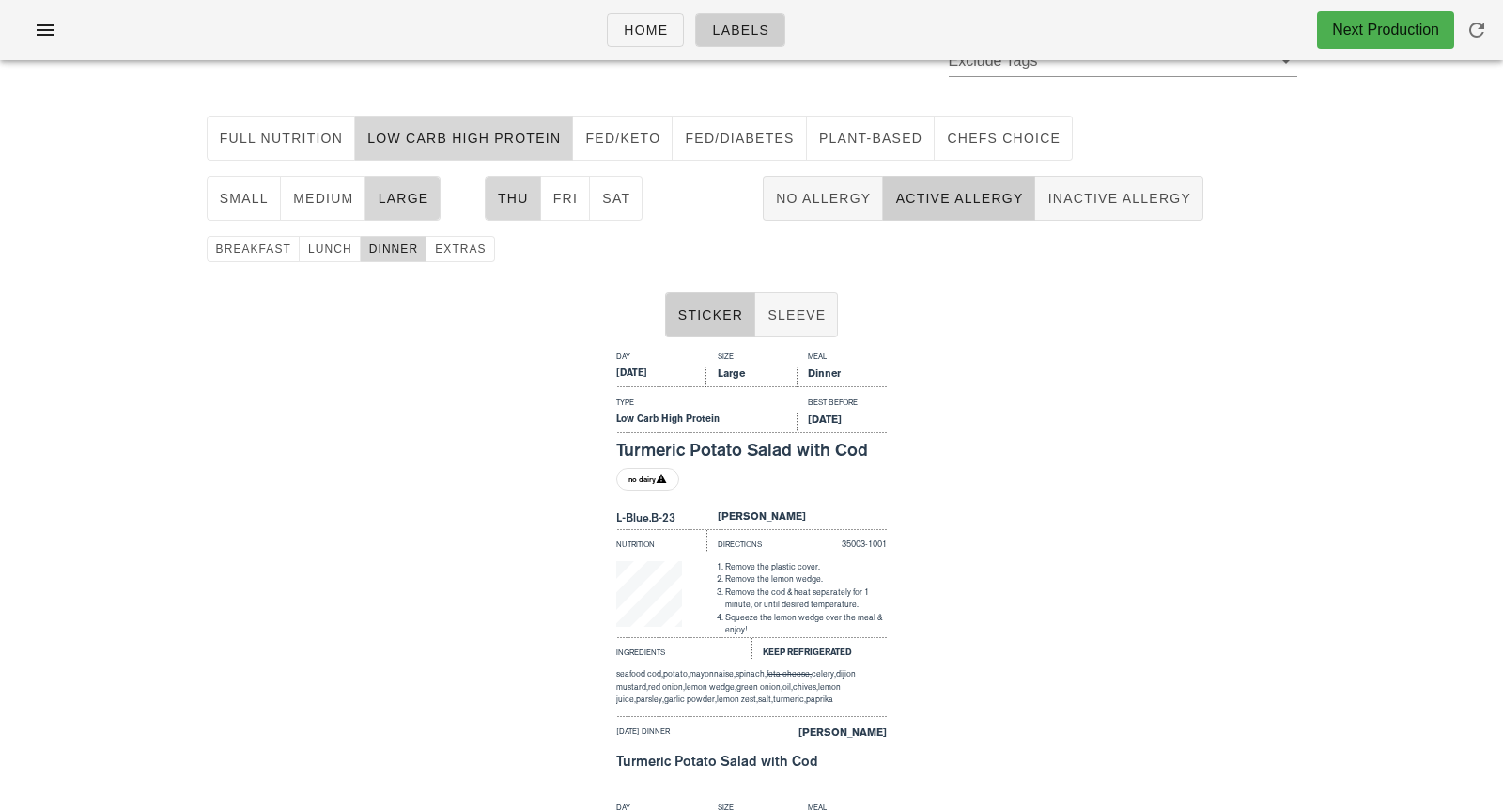
scroll to position [158, 0]
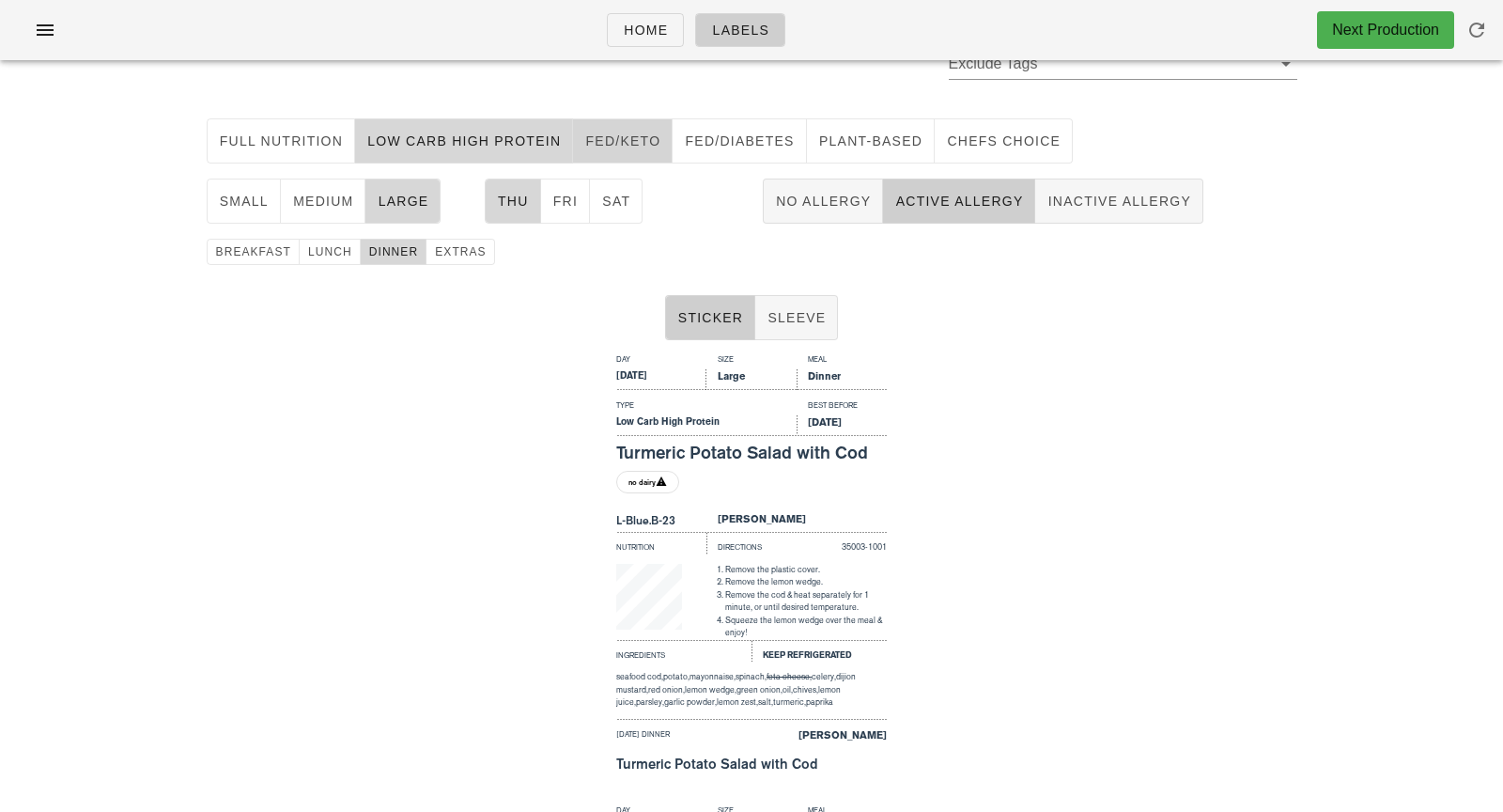
click at [622, 133] on span "Fed/keto" at bounding box center [622, 141] width 76 height 15
click at [475, 123] on button "Low Carb High Protein" at bounding box center [464, 141] width 218 height 45
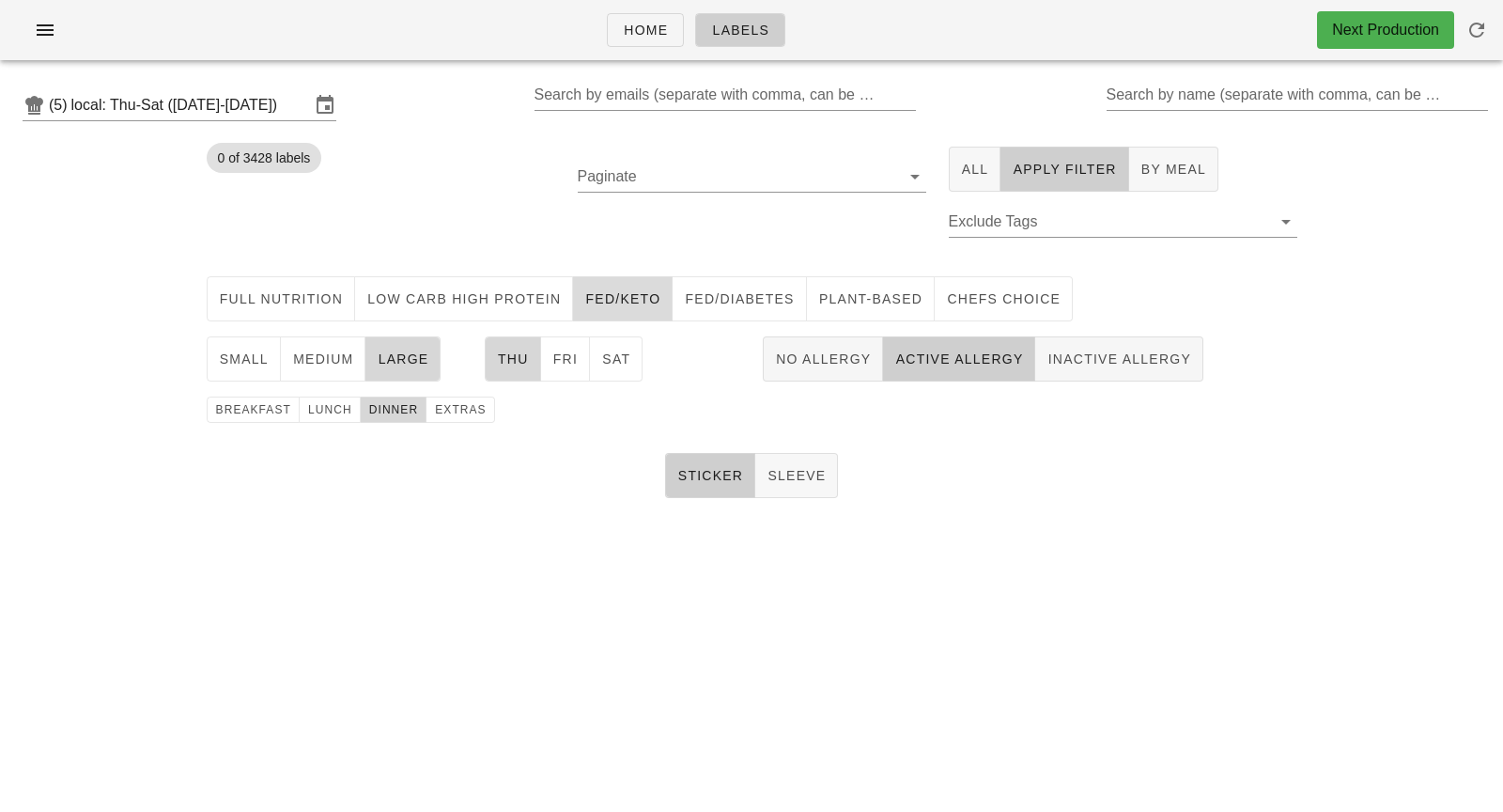
click at [639, 310] on button "Fed/keto" at bounding box center [622, 299] width 99 height 45
click at [738, 304] on span "Fed/diabetes" at bounding box center [739, 299] width 110 height 15
click at [844, 305] on span "Plant-Based" at bounding box center [871, 299] width 104 height 15
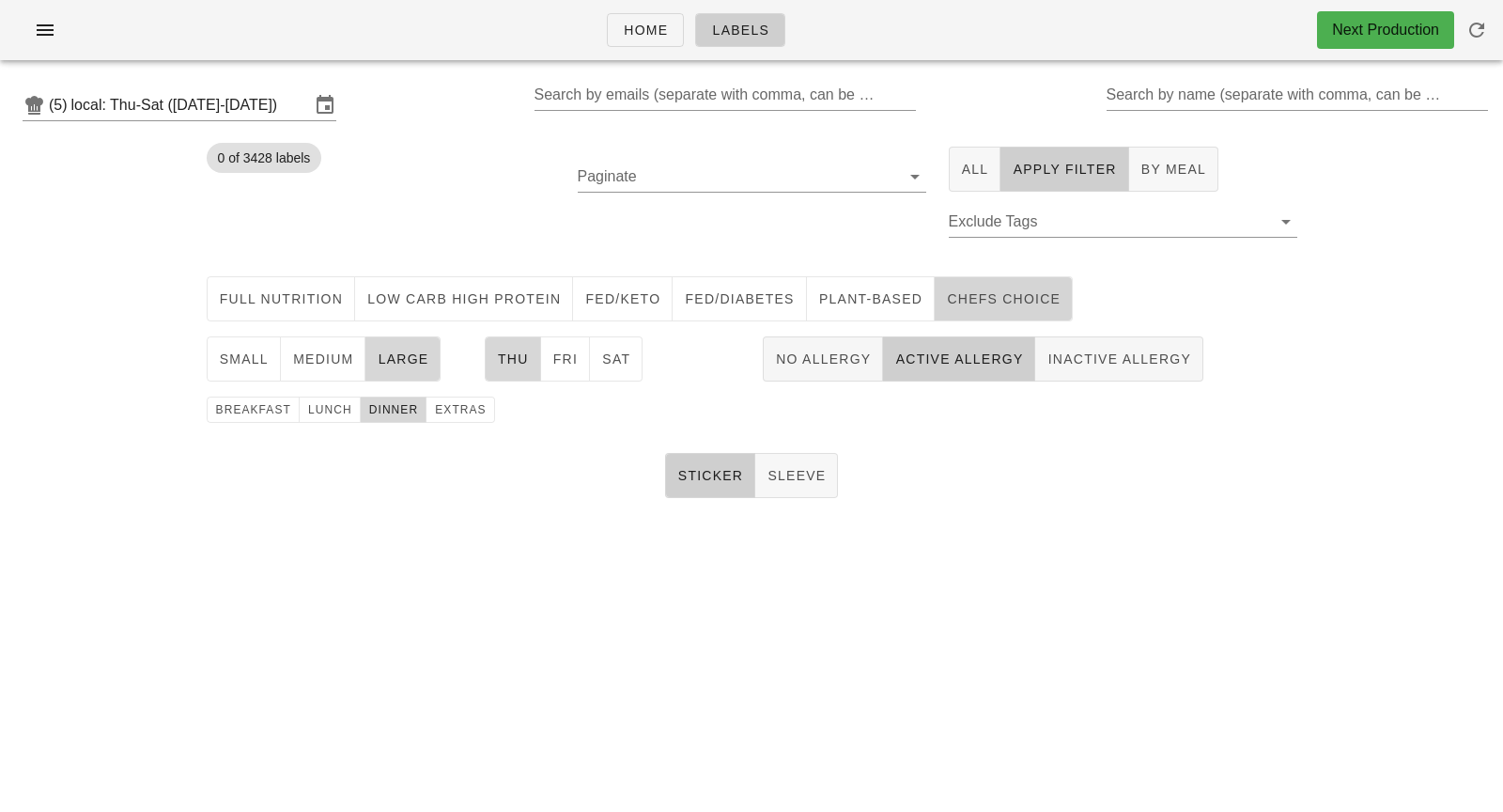
click at [996, 303] on span "chefs choice" at bounding box center [1003, 299] width 115 height 15
click at [372, 412] on span "dinner" at bounding box center [394, 410] width 51 height 13
click at [322, 412] on span "lunch" at bounding box center [330, 410] width 45 height 13
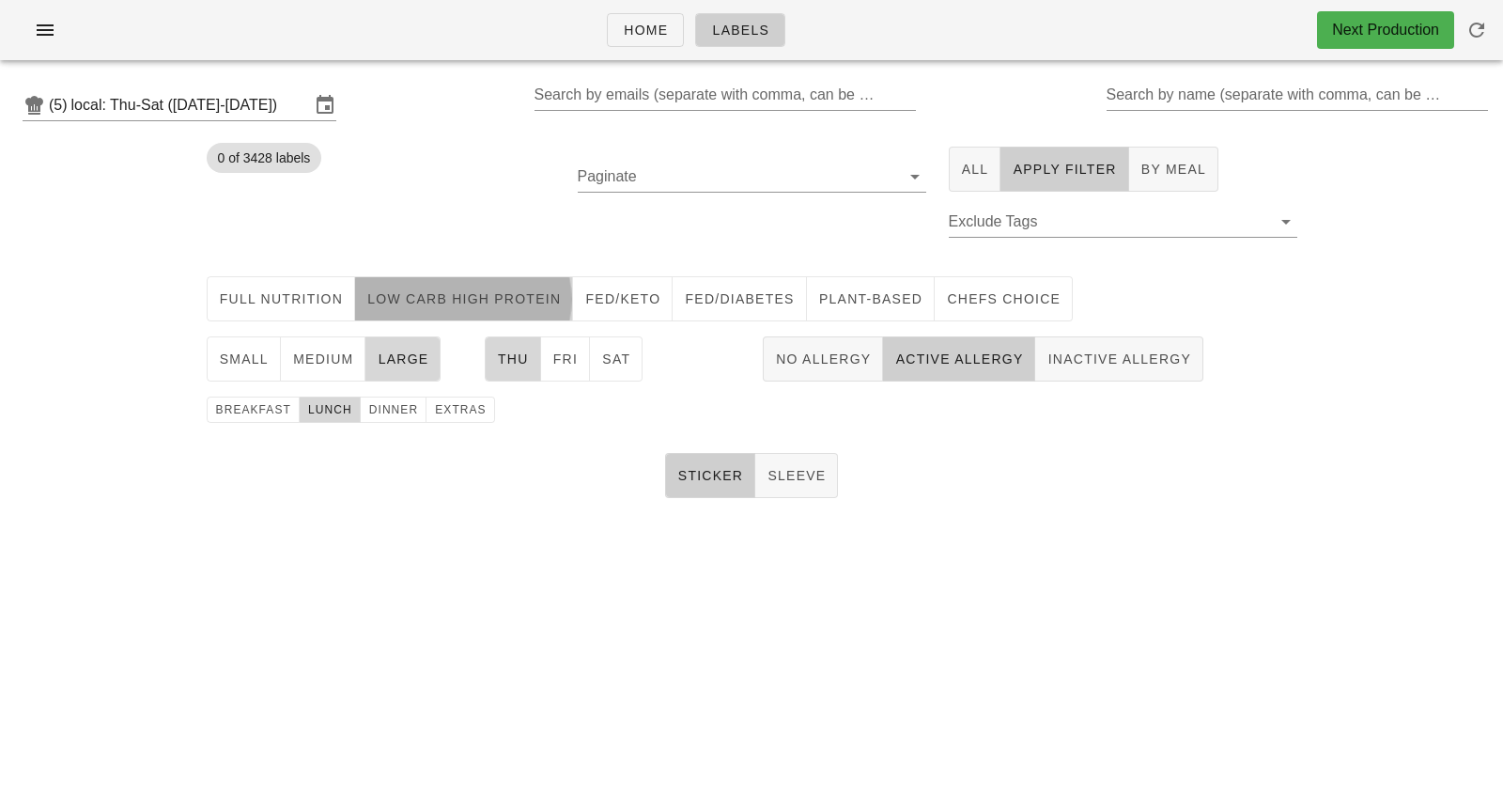
click at [514, 295] on span "Low Carb High Protein" at bounding box center [463, 299] width 194 height 15
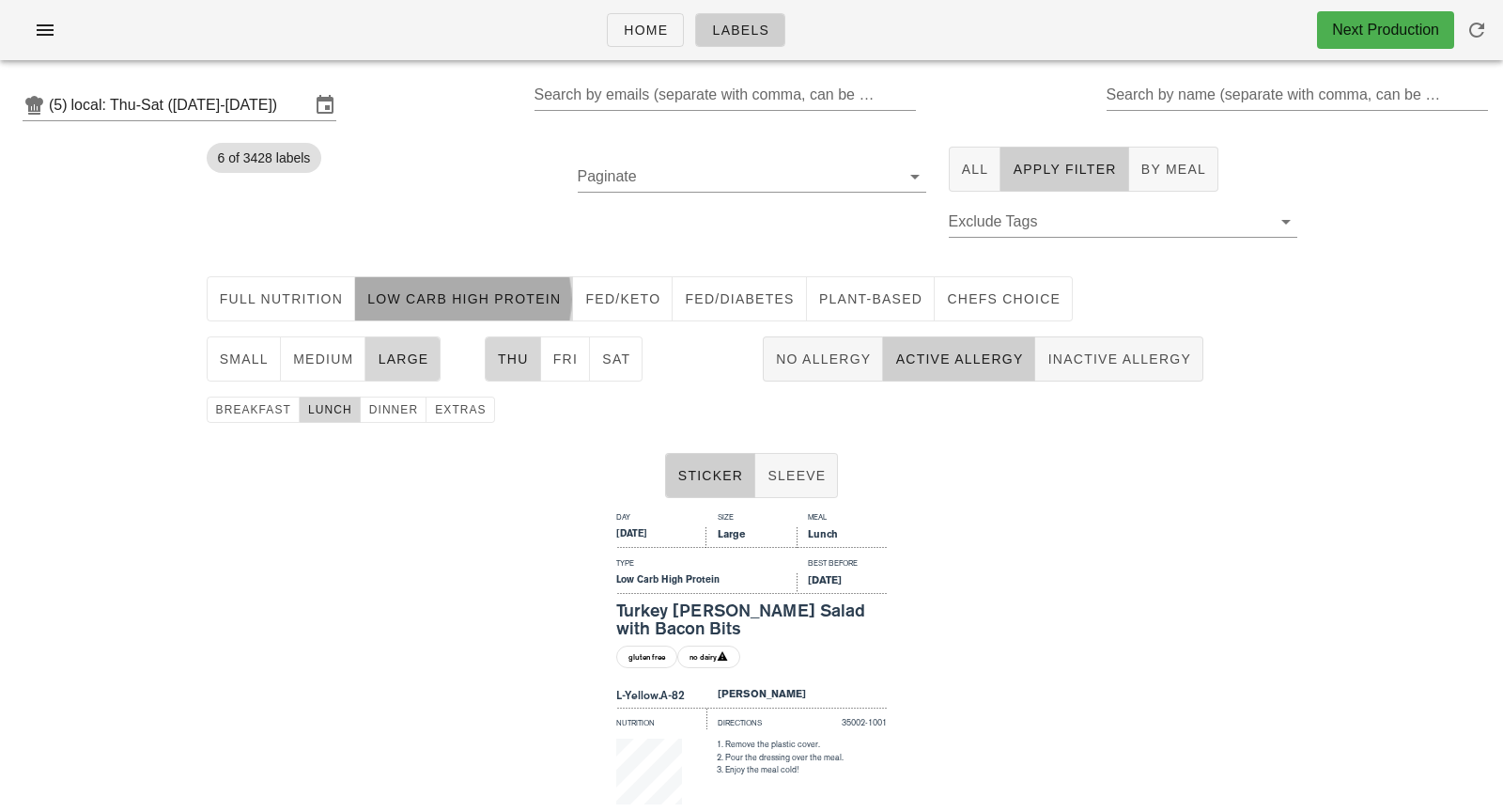
click at [446, 303] on span "Low Carb High Protein" at bounding box center [463, 299] width 194 height 15
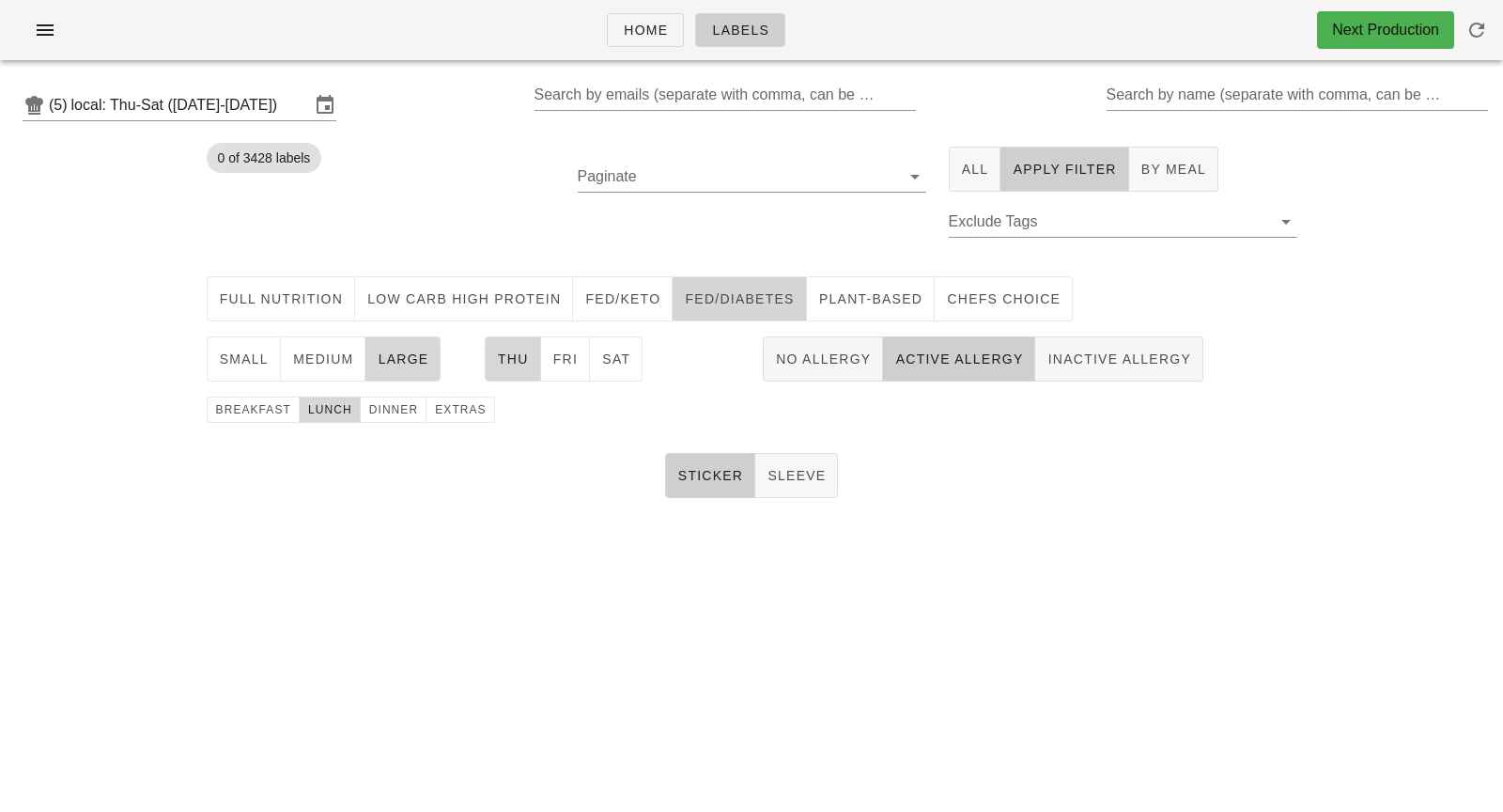
click at [718, 299] on span "Fed/diabetes" at bounding box center [739, 299] width 110 height 15
click at [316, 360] on span "medium" at bounding box center [324, 359] width 62 height 15
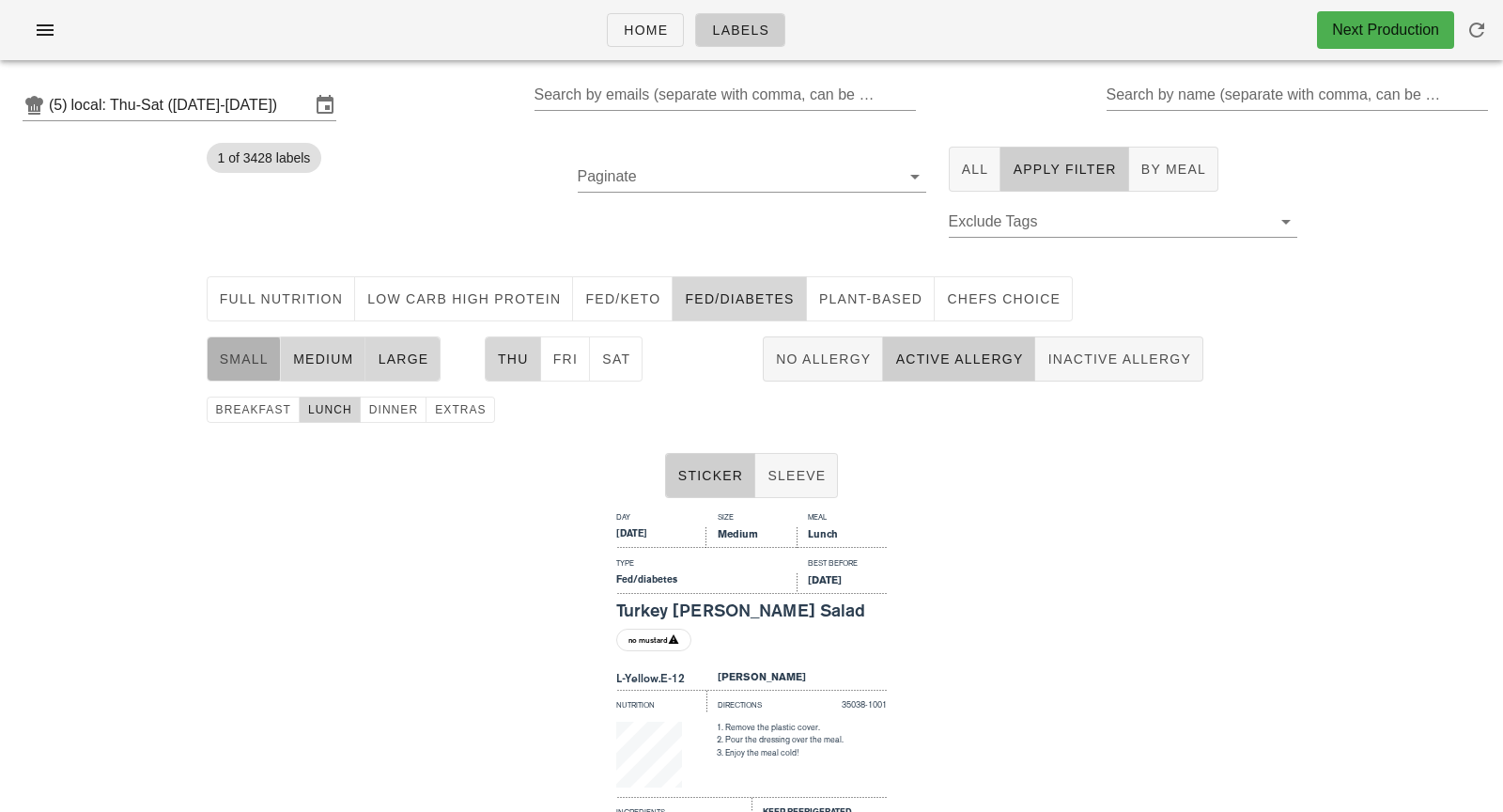
click at [262, 363] on span "small" at bounding box center [243, 359] width 50 height 15
